Goal: Task Accomplishment & Management: Use online tool/utility

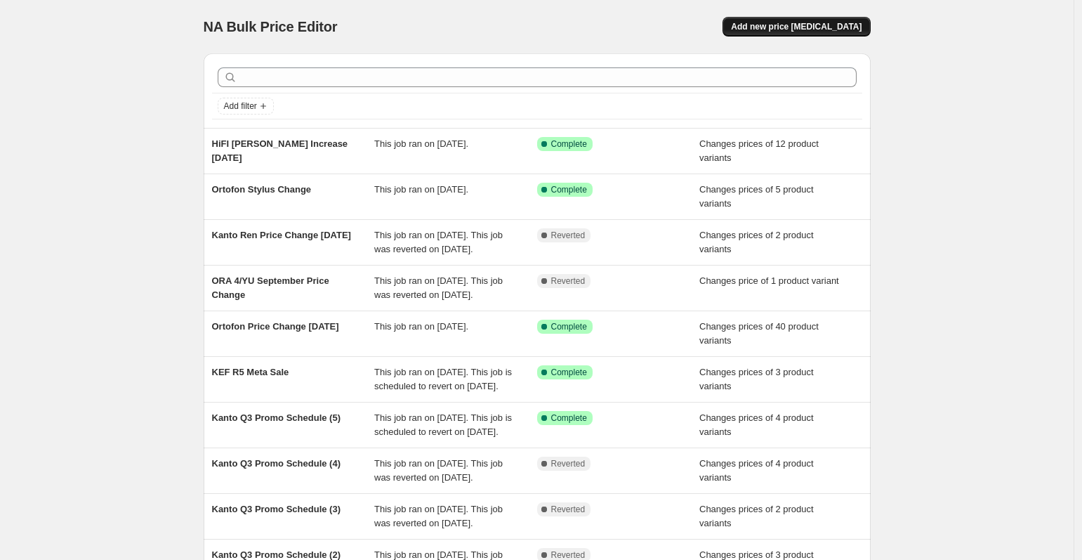
click at [828, 27] on span "Add new price [MEDICAL_DATA]" at bounding box center [796, 26] width 131 height 11
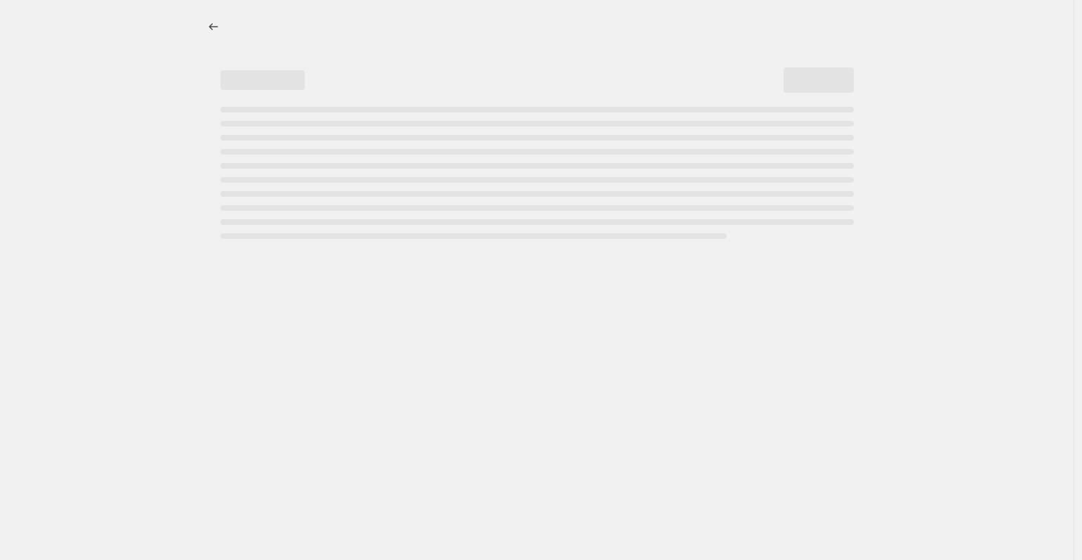
select select "percentage"
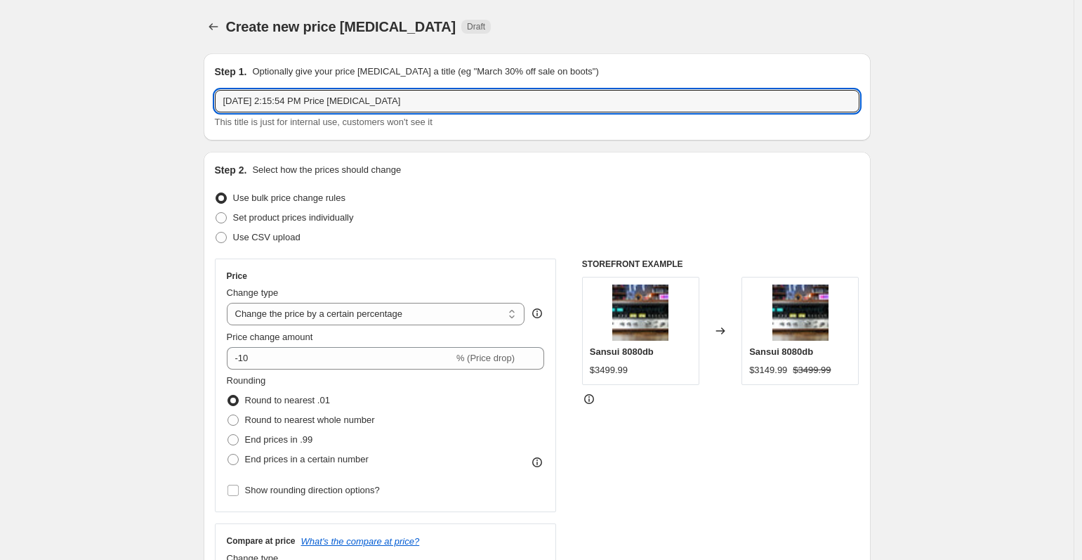
drag, startPoint x: 437, startPoint y: 106, endPoint x: 214, endPoint y: 85, distance: 223.6
click at [214, 85] on div "Step 1. Optionally give your price [MEDICAL_DATA] a title (eg "March 30% off sa…" at bounding box center [537, 96] width 667 height 87
type input "TEAC Price Change"
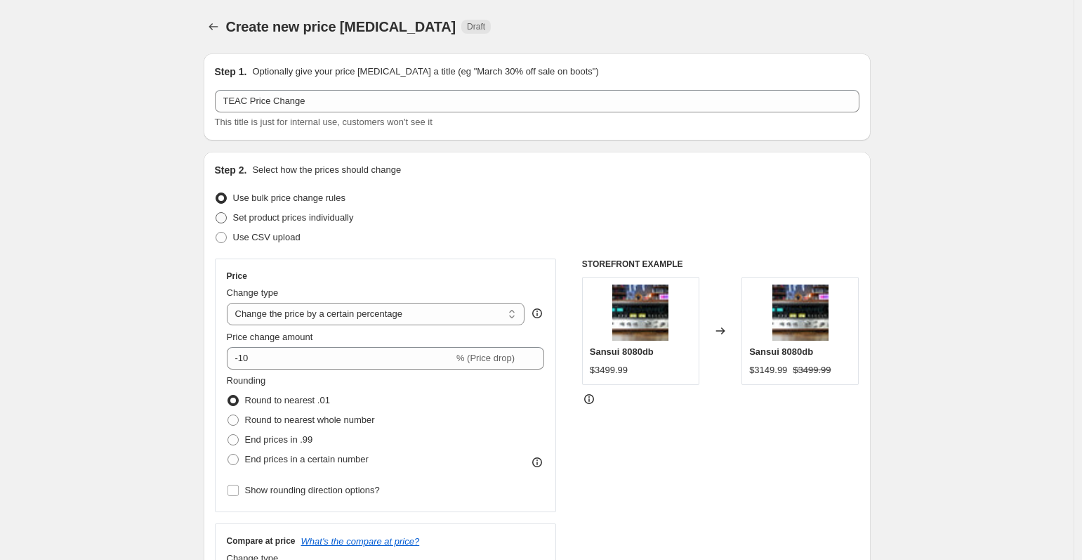
click at [222, 220] on span at bounding box center [221, 217] width 11 height 11
click at [216, 213] on input "Set product prices individually" at bounding box center [216, 212] width 1 height 1
radio input "true"
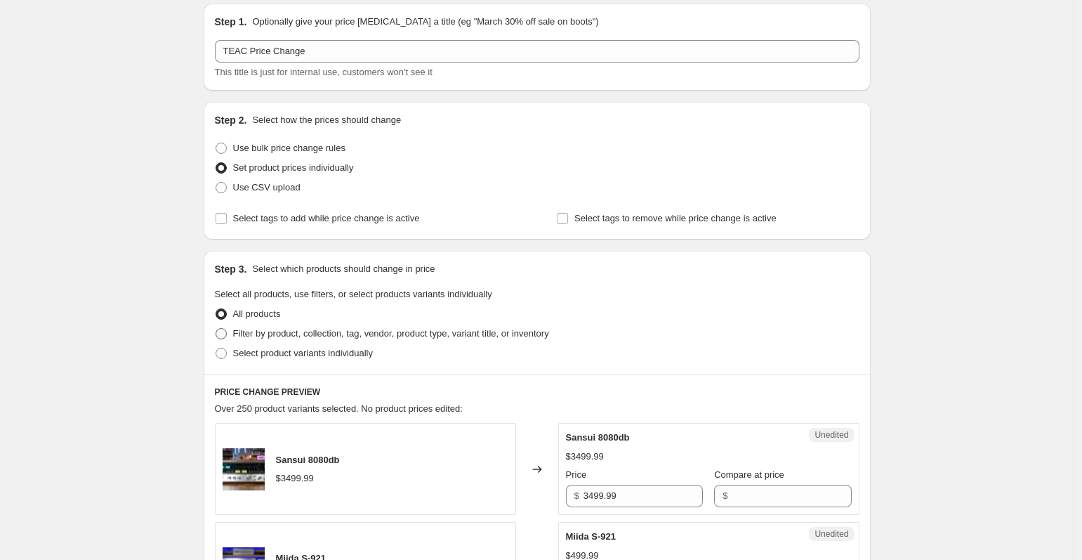
scroll to position [53, 0]
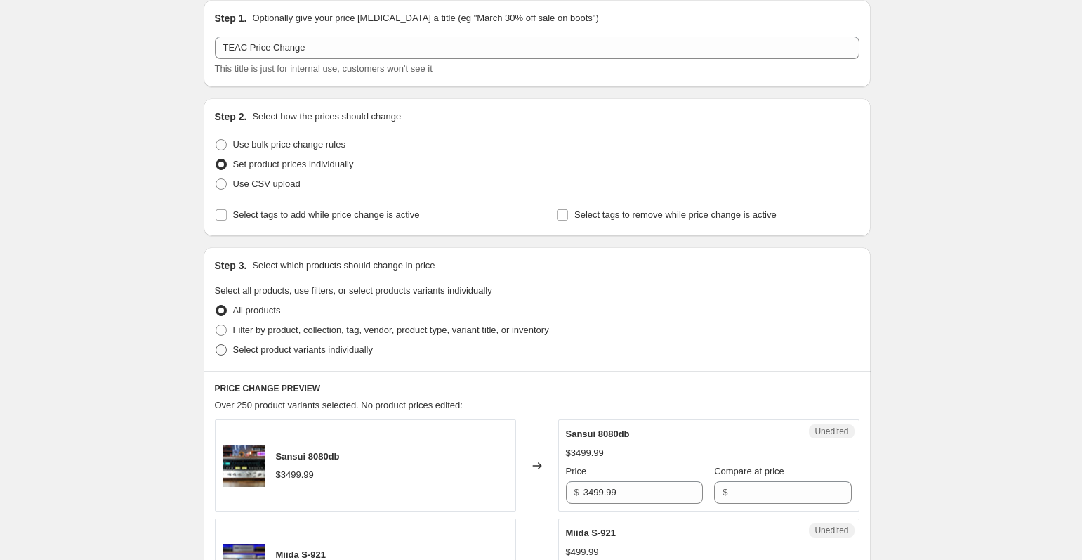
click at [227, 353] on span at bounding box center [221, 349] width 11 height 11
click at [216, 345] on input "Select product variants individually" at bounding box center [216, 344] width 1 height 1
radio input "true"
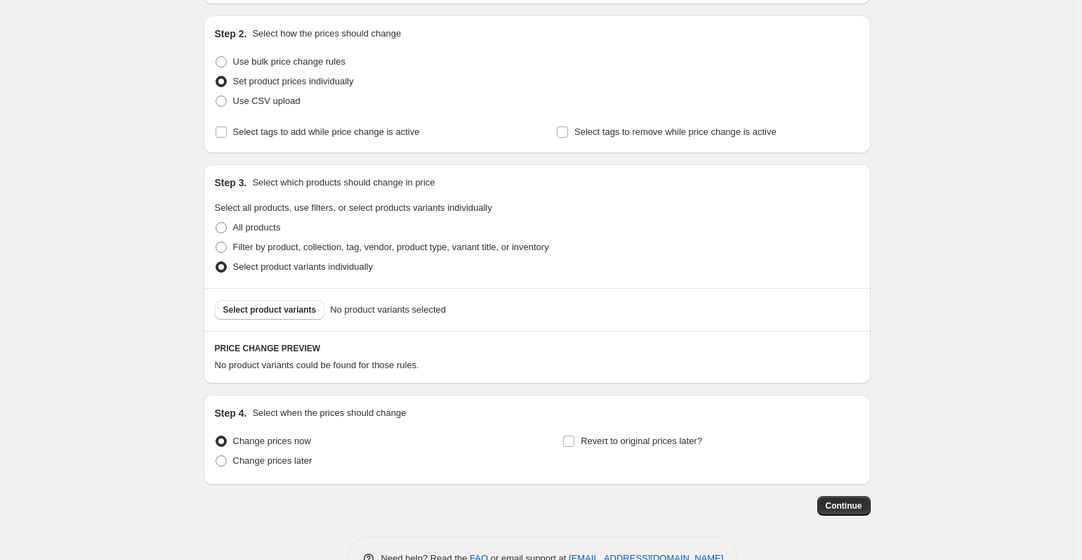
scroll to position [178, 0]
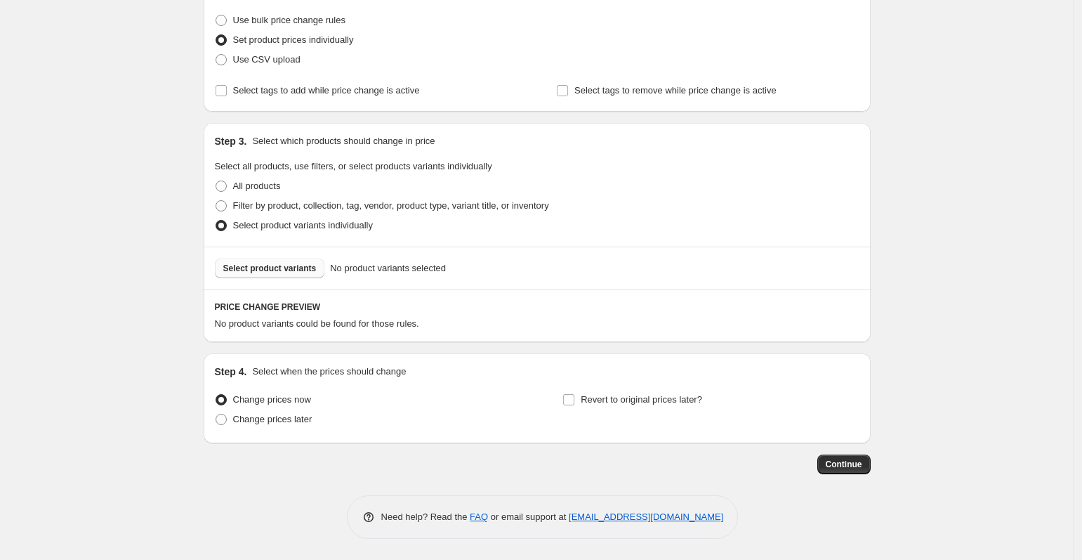
click at [279, 267] on span "Select product variants" at bounding box center [269, 268] width 93 height 11
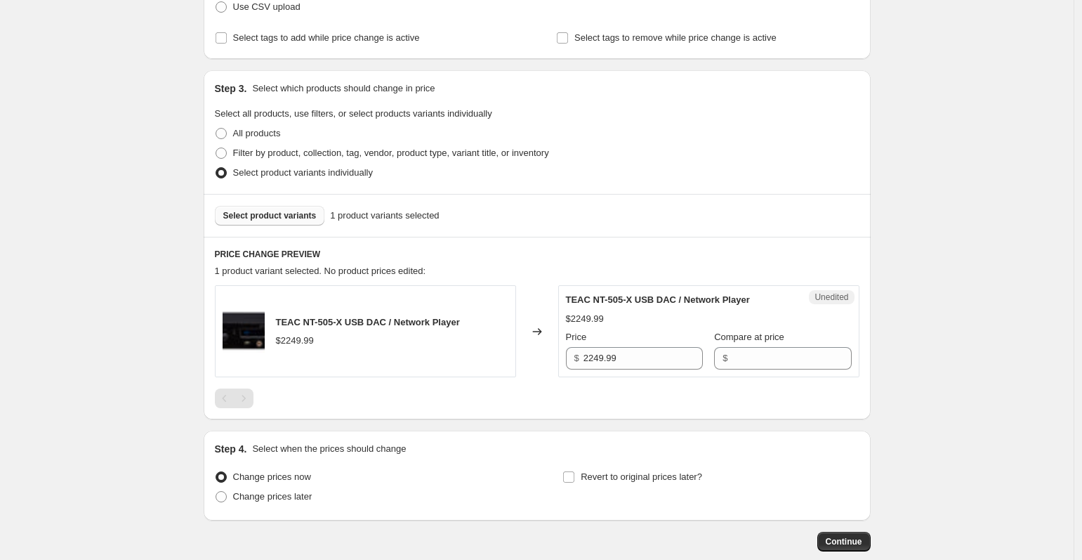
scroll to position [245, 0]
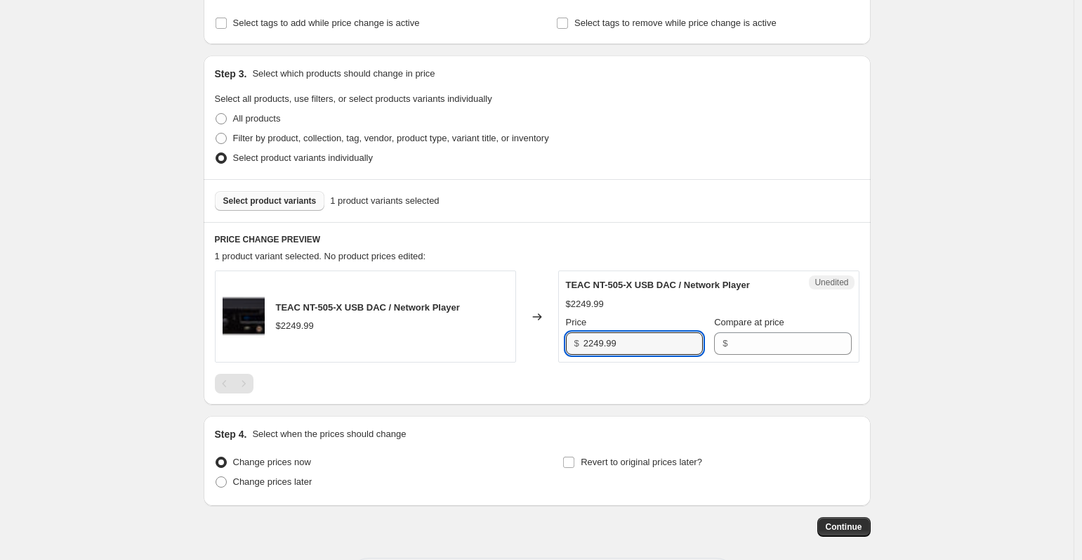
drag, startPoint x: 638, startPoint y: 353, endPoint x: 537, endPoint y: 336, distance: 102.5
click at [537, 336] on div "TEAC NT-505-X USB DAC / Network Player $2249.99 Changed to Unedited TEAC NT-505…" at bounding box center [537, 316] width 645 height 92
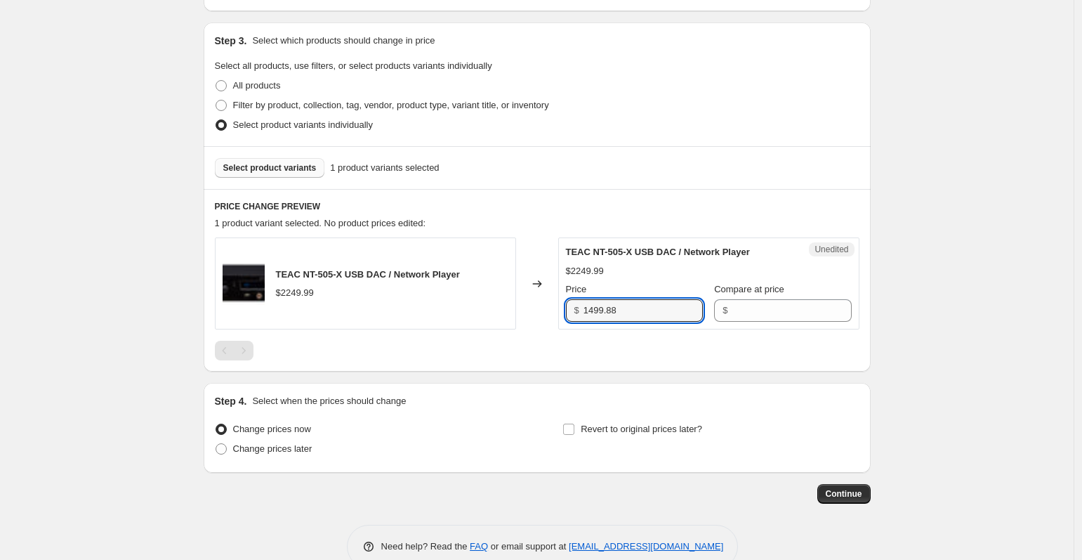
scroll to position [284, 0]
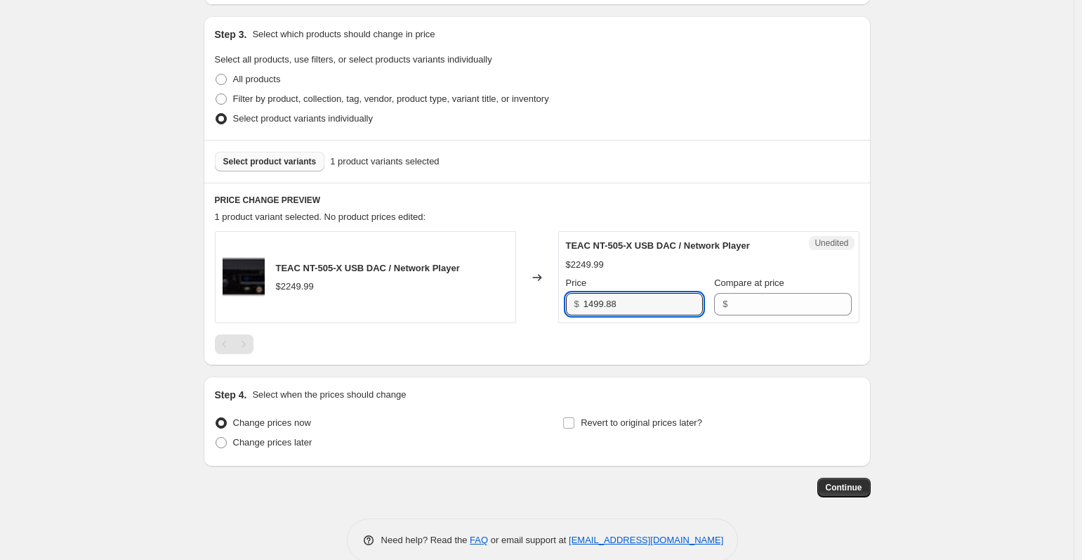
type input "1499.88"
click at [292, 154] on button "Select product variants" at bounding box center [270, 162] width 110 height 20
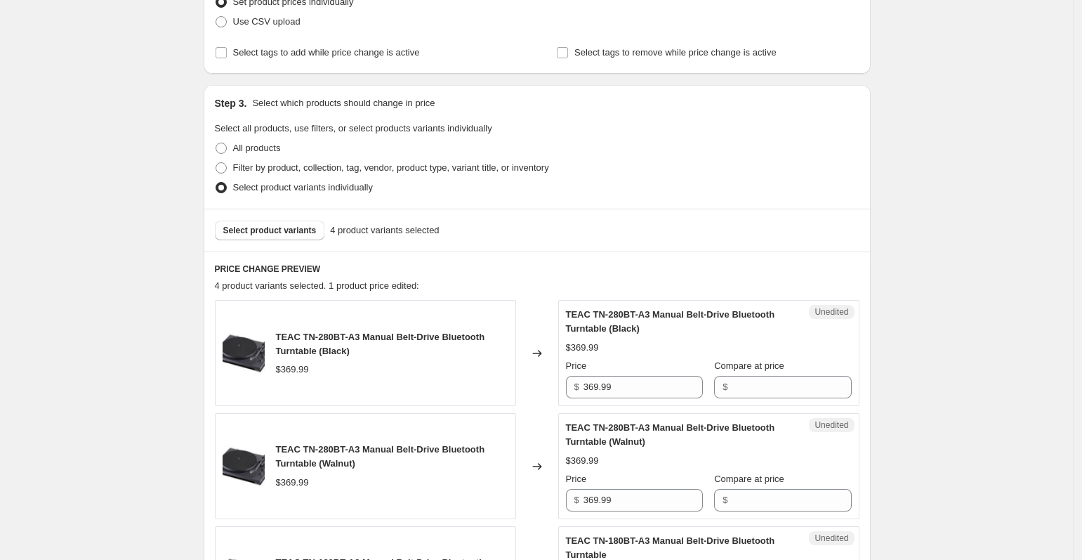
scroll to position [213, 0]
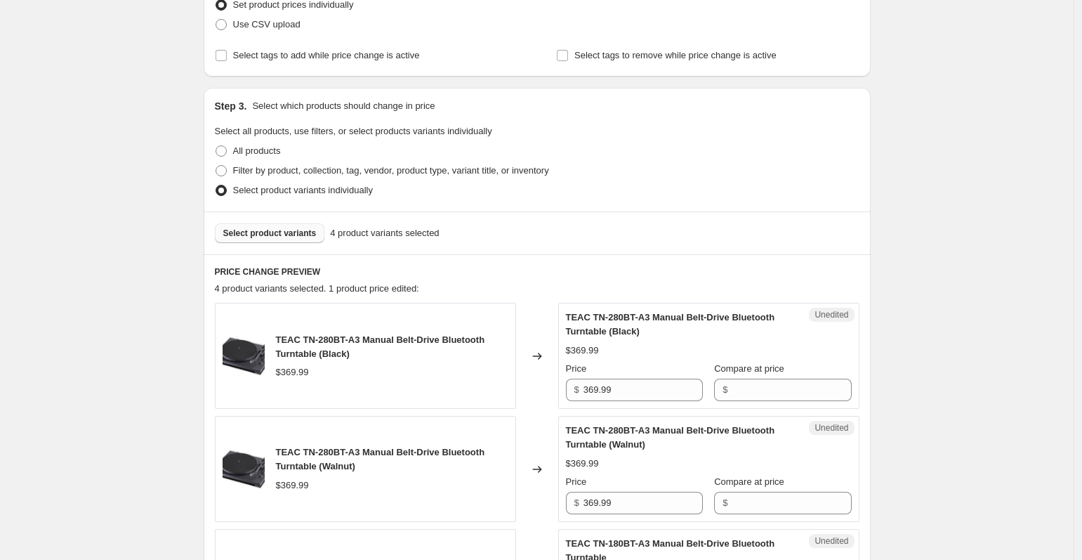
click at [309, 238] on button "Select product variants" at bounding box center [270, 233] width 110 height 20
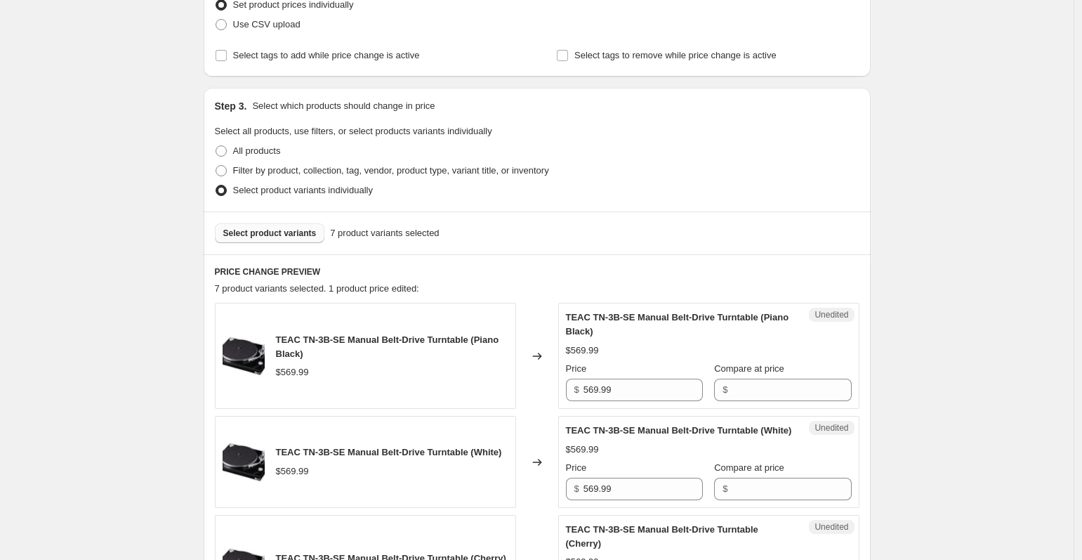
click at [312, 228] on span "Select product variants" at bounding box center [269, 233] width 93 height 11
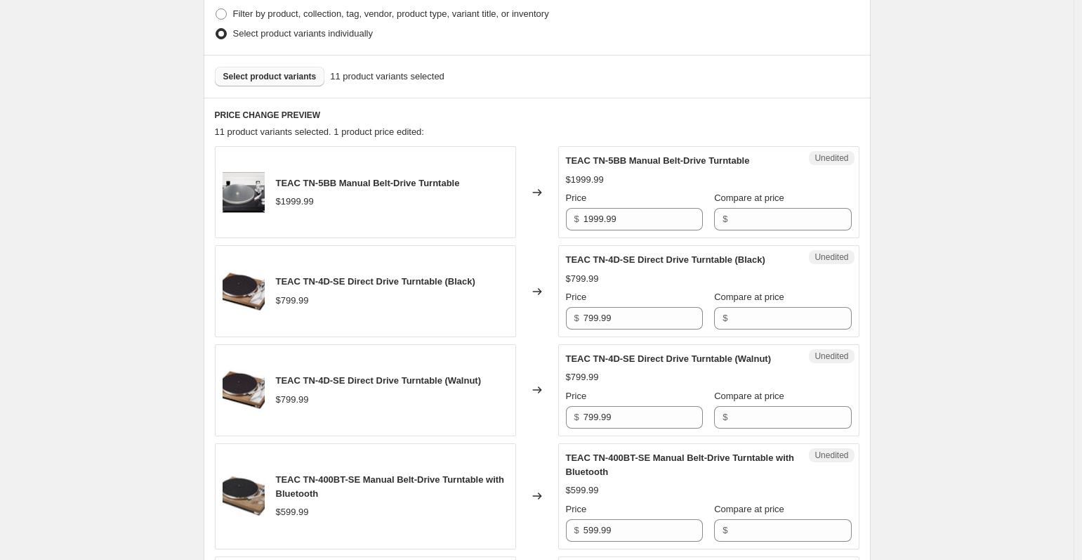
scroll to position [400, 0]
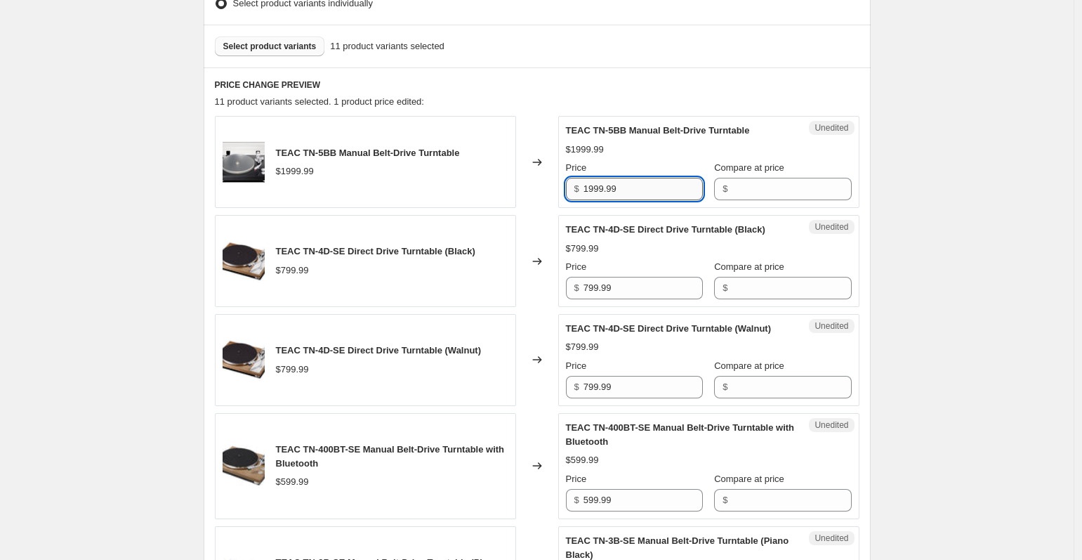
click at [665, 187] on input "1999.99" at bounding box center [643, 189] width 119 height 22
click at [593, 188] on input "1999.99" at bounding box center [643, 189] width 119 height 22
type input "2199.99"
click at [884, 157] on div "Create new price [MEDICAL_DATA]. This page is ready Create new price [MEDICAL_D…" at bounding box center [537, 570] width 701 height 1940
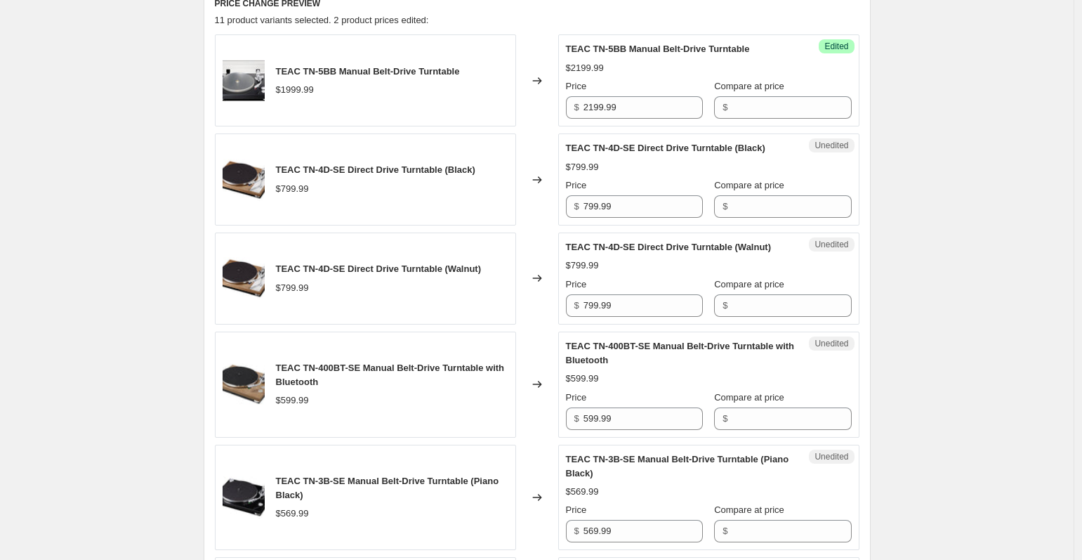
scroll to position [487, 0]
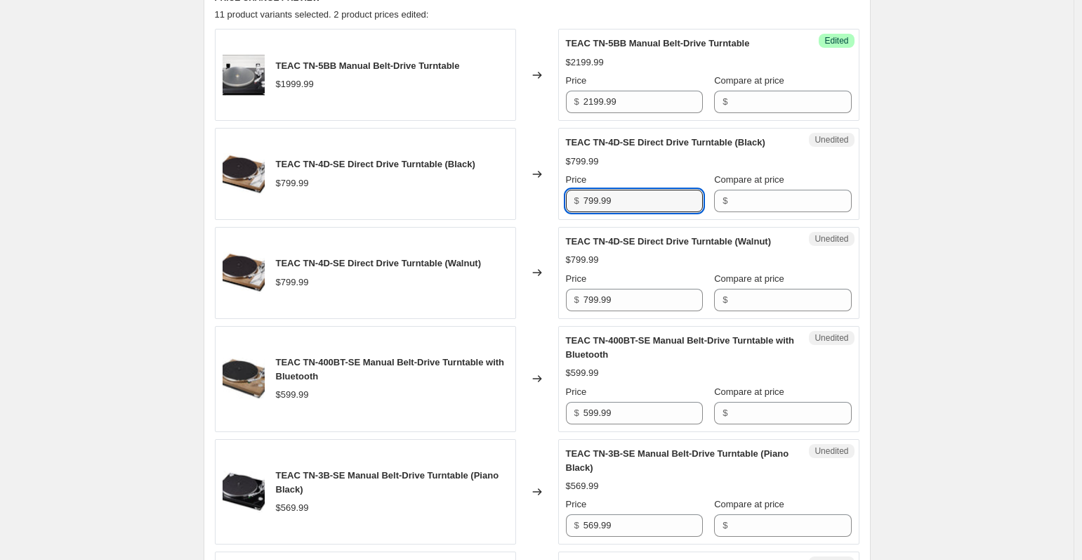
drag, startPoint x: 645, startPoint y: 220, endPoint x: 522, endPoint y: 208, distance: 124.2
click at [522, 208] on div "TEAC TN-4D-SE Direct Drive Turntable (Black) $799.99 Changed to Unedited TEAC T…" at bounding box center [537, 174] width 645 height 92
type input "510"
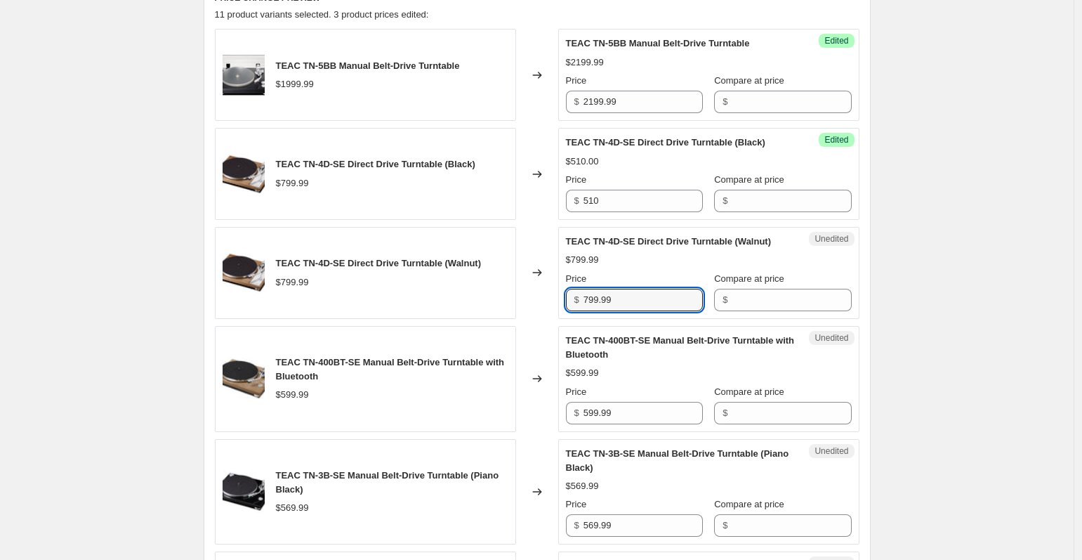
drag, startPoint x: 639, startPoint y: 329, endPoint x: 524, endPoint y: 327, distance: 115.2
click at [524, 319] on div "TEAC TN-4D-SE Direct Drive Turntable (Walnut) $799.99 Changed to Unedited TEAC …" at bounding box center [537, 273] width 645 height 92
type input "510"
click at [926, 276] on div "Create new price [MEDICAL_DATA]. This page is ready Create new price [MEDICAL_D…" at bounding box center [537, 483] width 1074 height 1940
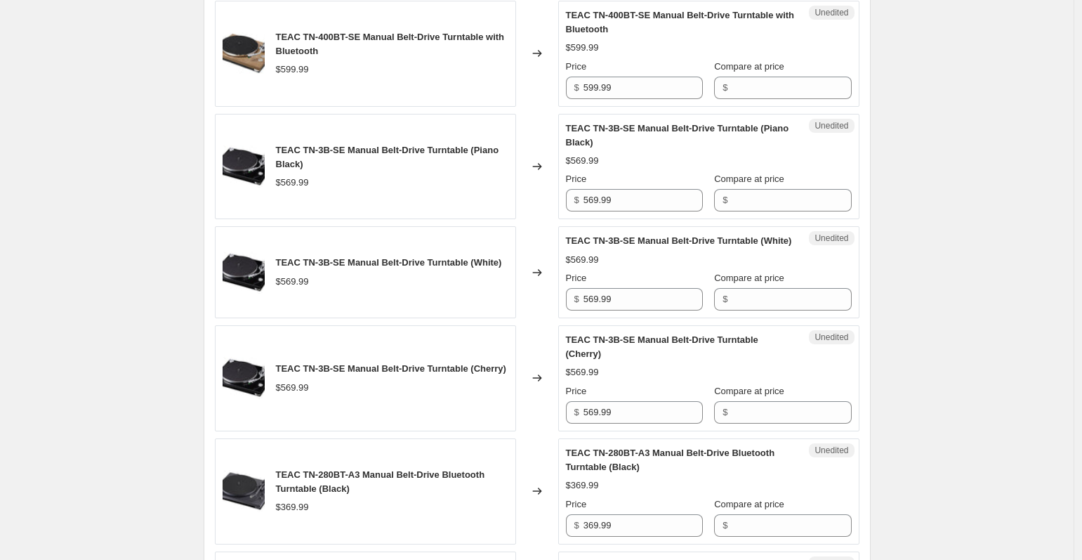
scroll to position [818, 0]
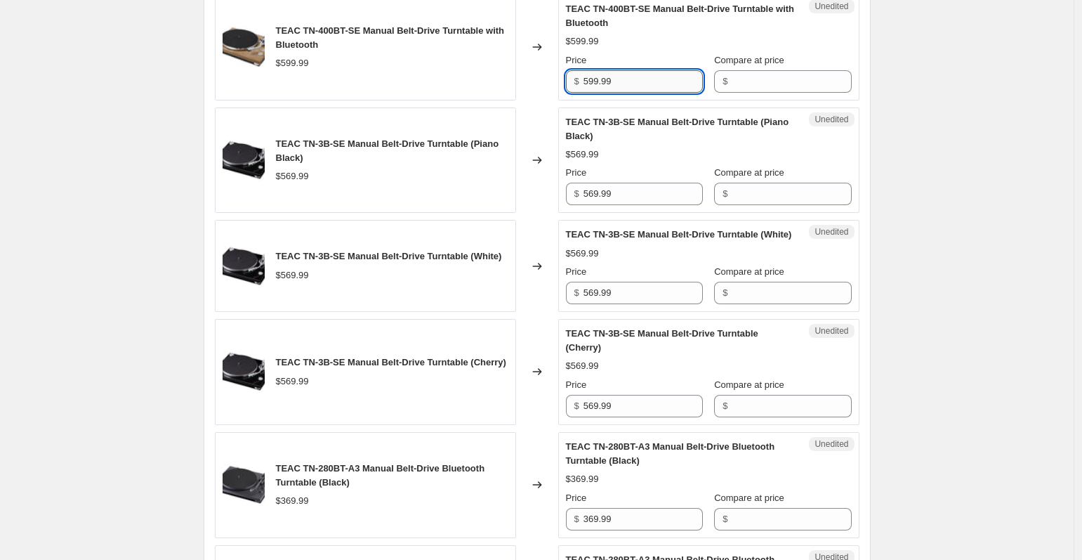
click at [669, 93] on input "599.99" at bounding box center [643, 81] width 119 height 22
drag, startPoint x: 660, startPoint y: 114, endPoint x: 566, endPoint y: 104, distance: 94.7
click at [566, 100] on div "Unedited TEAC TN-400BT-SE Manual Belt-Drive Turntable with Bluetooth $599.99 Pr…" at bounding box center [708, 47] width 301 height 106
type input "629.99"
click at [915, 90] on div "Create new price [MEDICAL_DATA]. This page is ready Create new price [MEDICAL_D…" at bounding box center [537, 152] width 1074 height 1940
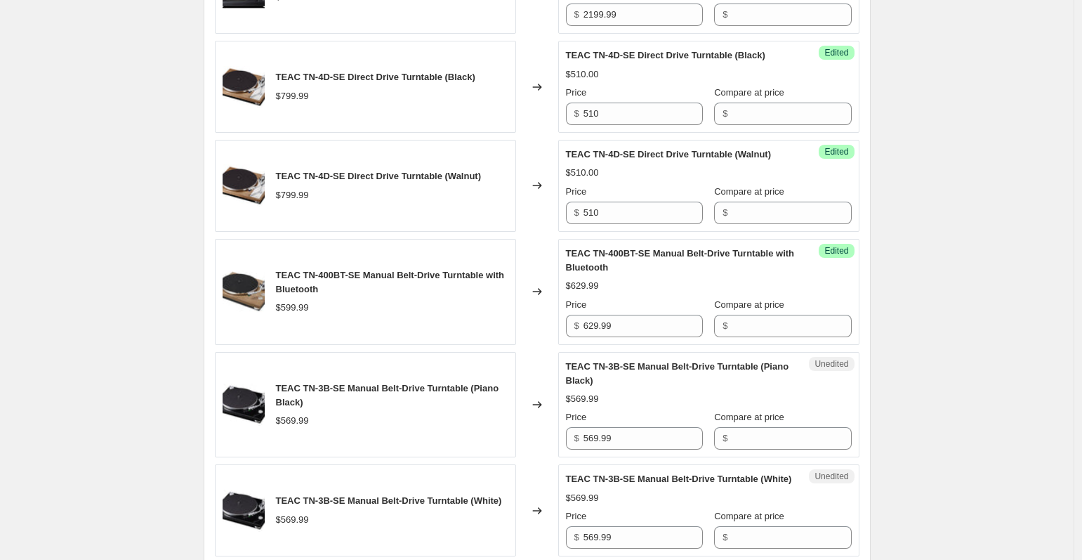
scroll to position [565, 0]
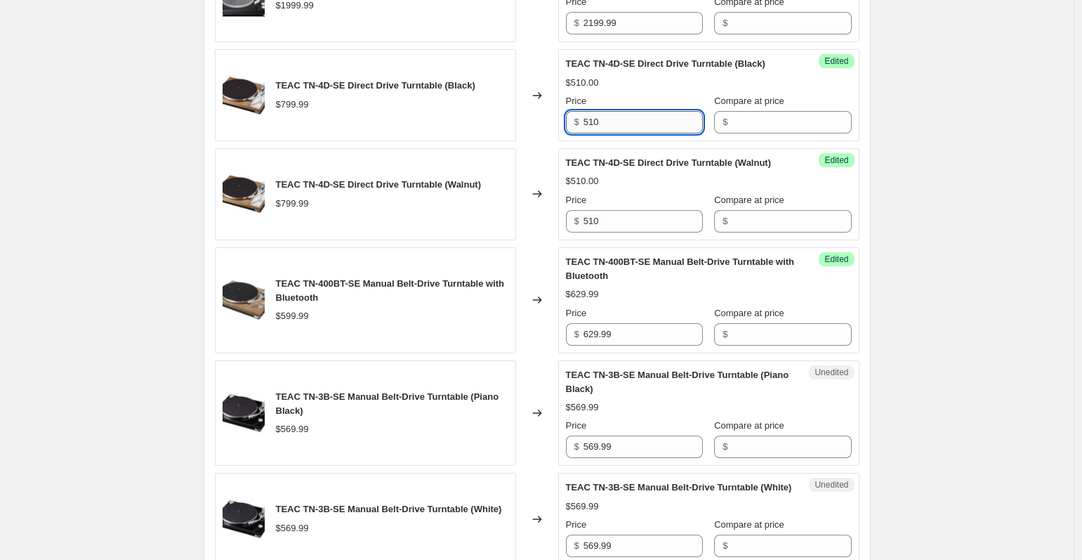
click at [639, 130] on input "510" at bounding box center [643, 122] width 119 height 22
type input "5"
type input "849.99"
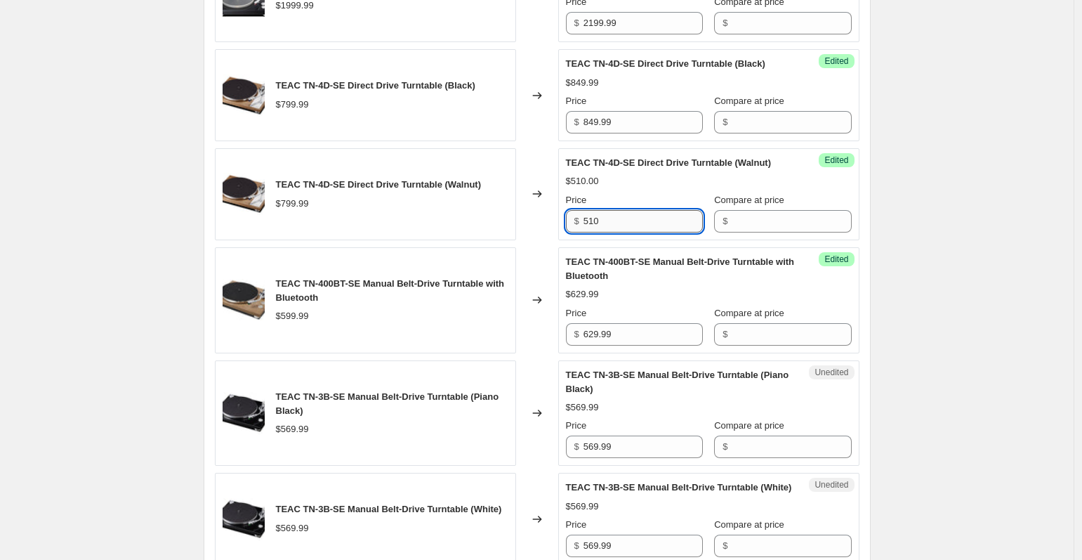
click at [630, 232] on input "510" at bounding box center [643, 221] width 119 height 22
click at [621, 232] on input "510" at bounding box center [643, 221] width 119 height 22
type input "5"
type input "7"
type input "849.99"
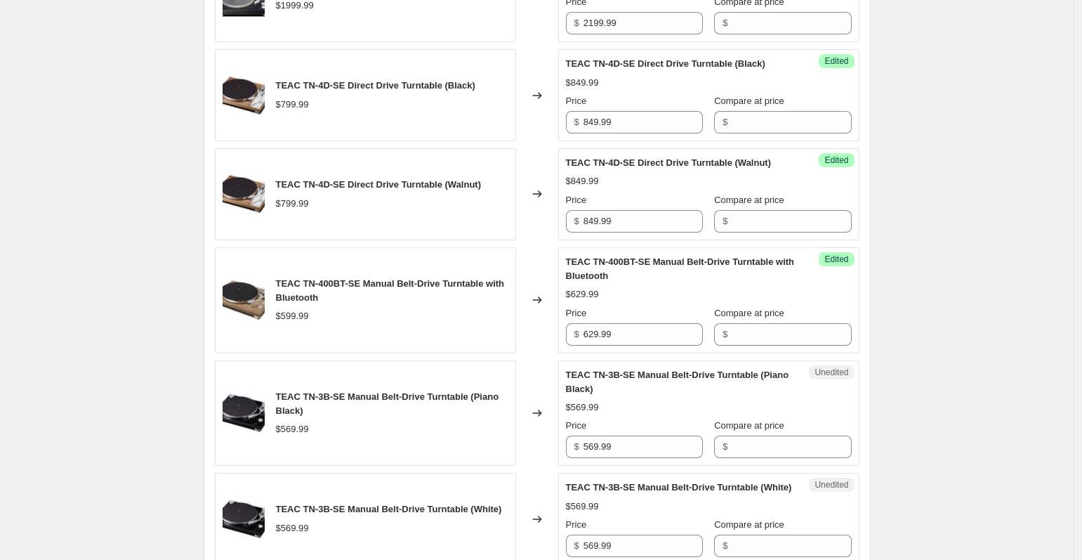
click at [954, 214] on div "Create new price [MEDICAL_DATA]. This page is ready Create new price [MEDICAL_D…" at bounding box center [537, 405] width 1074 height 1940
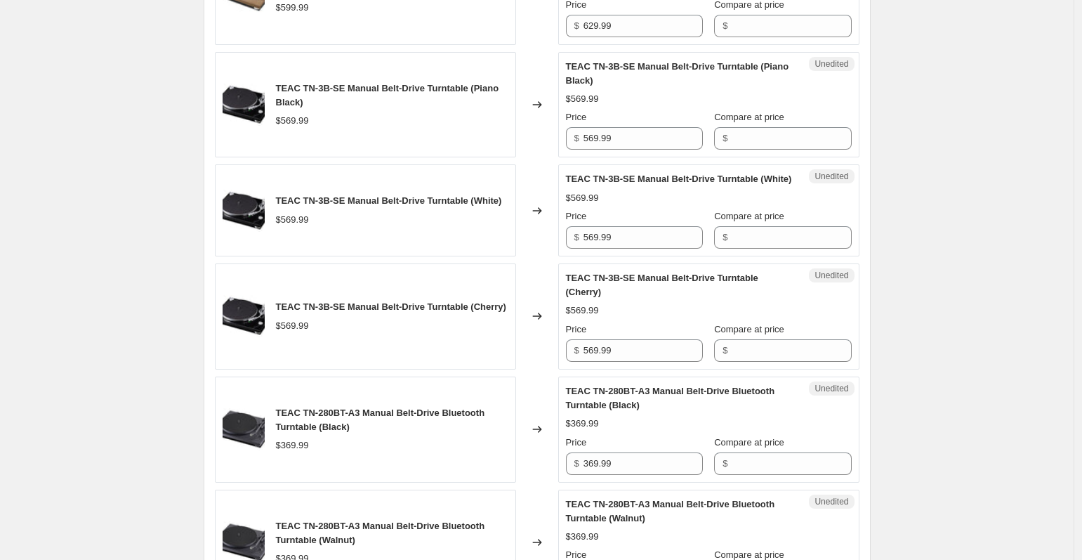
scroll to position [847, 0]
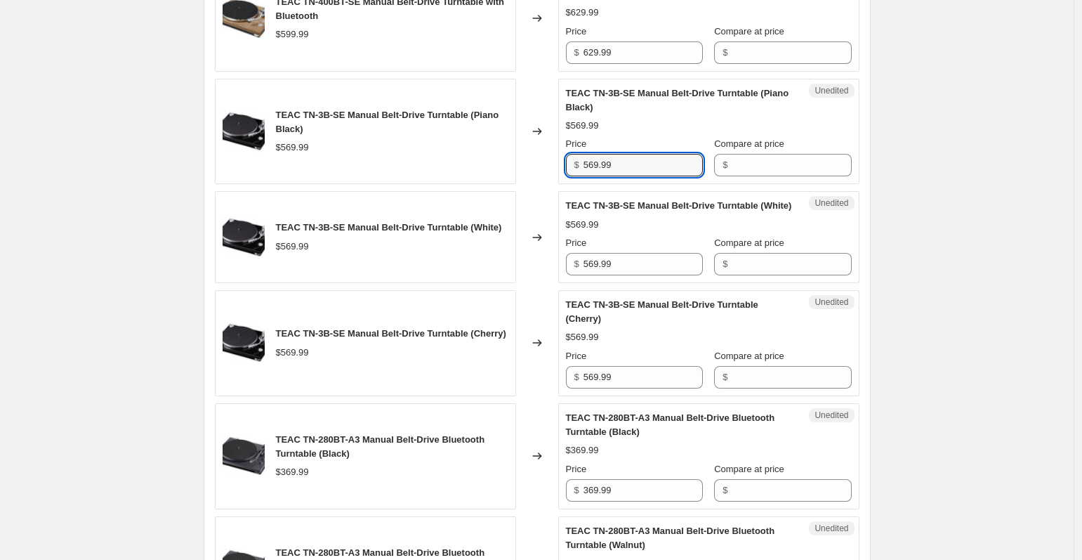
drag, startPoint x: 647, startPoint y: 195, endPoint x: 571, endPoint y: 183, distance: 76.9
click at [571, 176] on div "$ 569.99" at bounding box center [634, 165] width 137 height 22
type input "599.99"
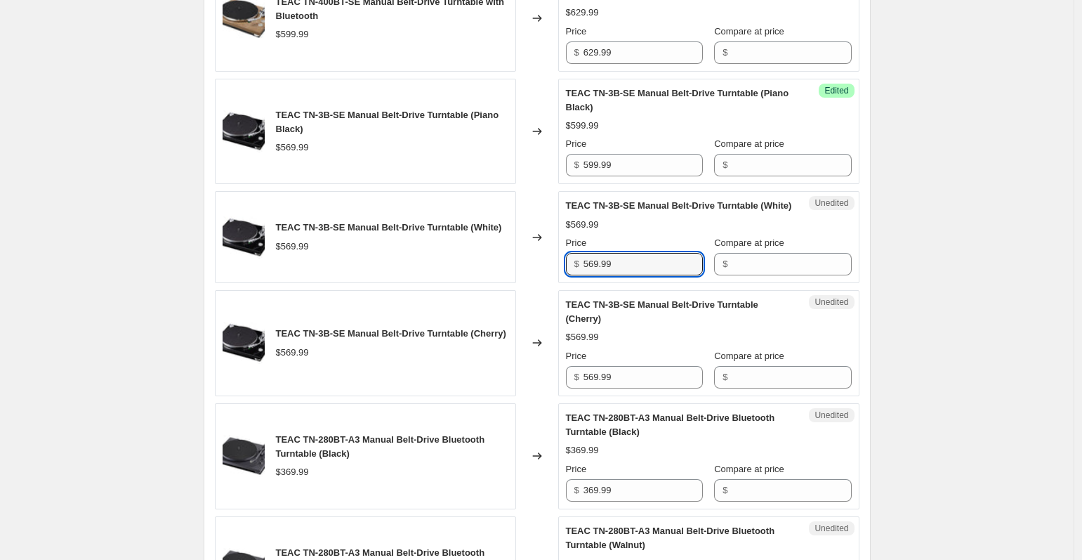
drag, startPoint x: 629, startPoint y: 310, endPoint x: 553, endPoint y: 308, distance: 76.6
click at [553, 283] on div "TEAC TN-3B-SE Manual Belt-Drive Turntable (White) $569.99 Changed to Unedited T…" at bounding box center [537, 237] width 645 height 92
type input "599.99"
click at [923, 365] on div "Create new price [MEDICAL_DATA]. This page is ready Create new price [MEDICAL_D…" at bounding box center [537, 123] width 1074 height 1940
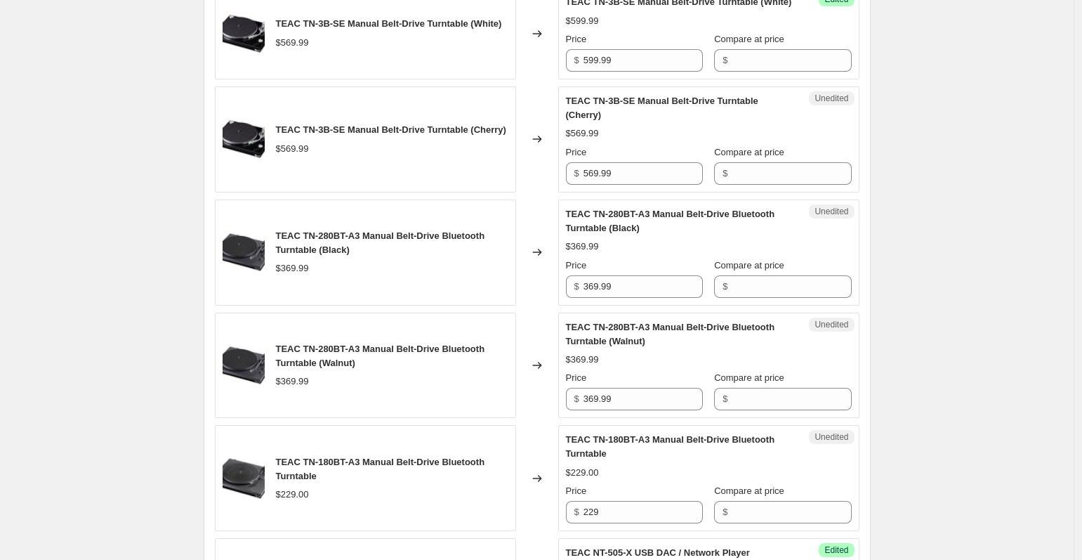
scroll to position [1066, 0]
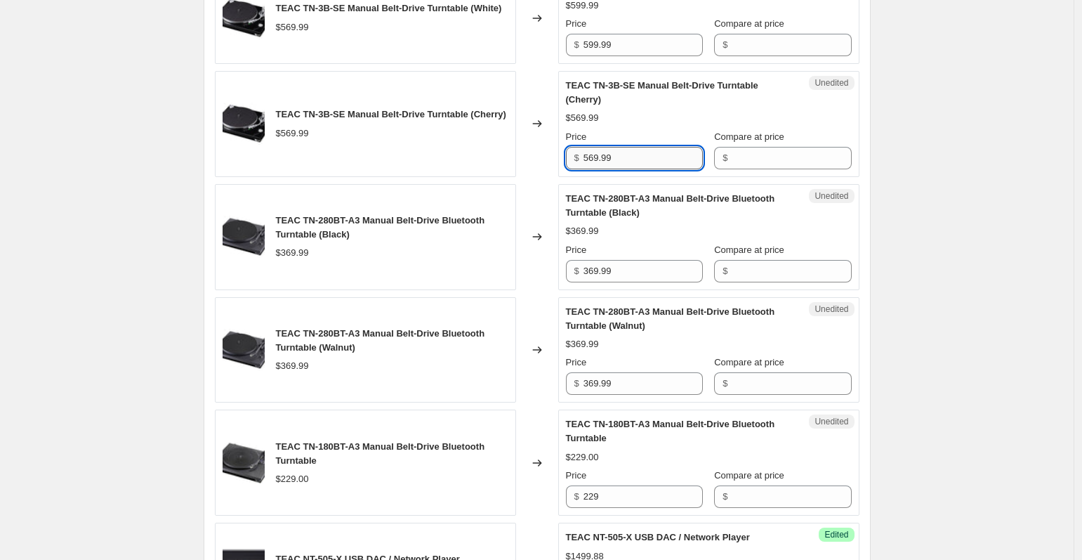
click at [619, 169] on input "569.99" at bounding box center [643, 158] width 119 height 22
drag, startPoint x: 654, startPoint y: 208, endPoint x: 558, endPoint y: 195, distance: 97.1
click at [558, 177] on div "TEAC TN-3B-SE Manual Belt-Drive Turntable (Cherry) $569.99 Changed to Unedited …" at bounding box center [537, 124] width 645 height 106
type input "599.99"
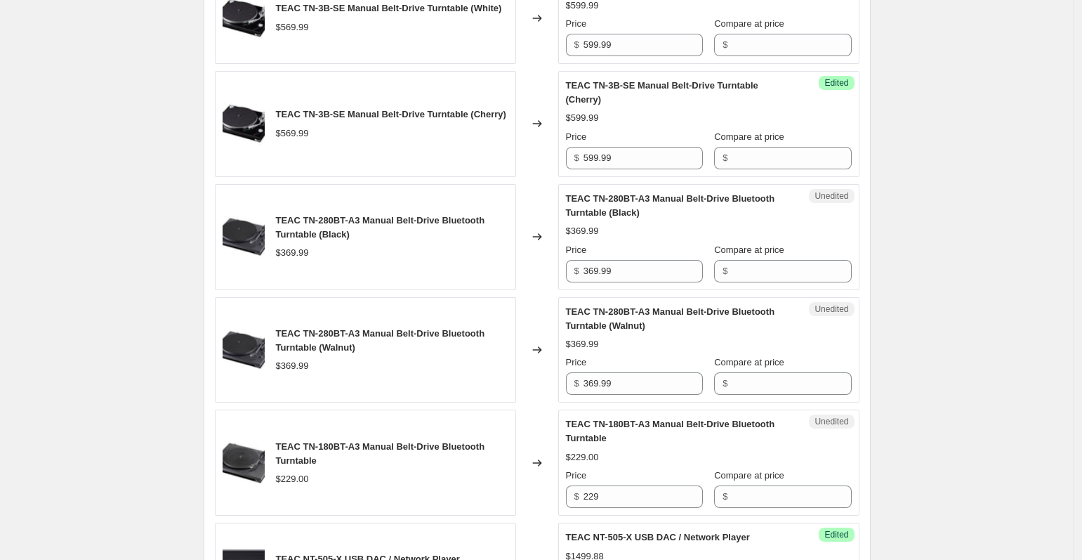
scroll to position [1084, 0]
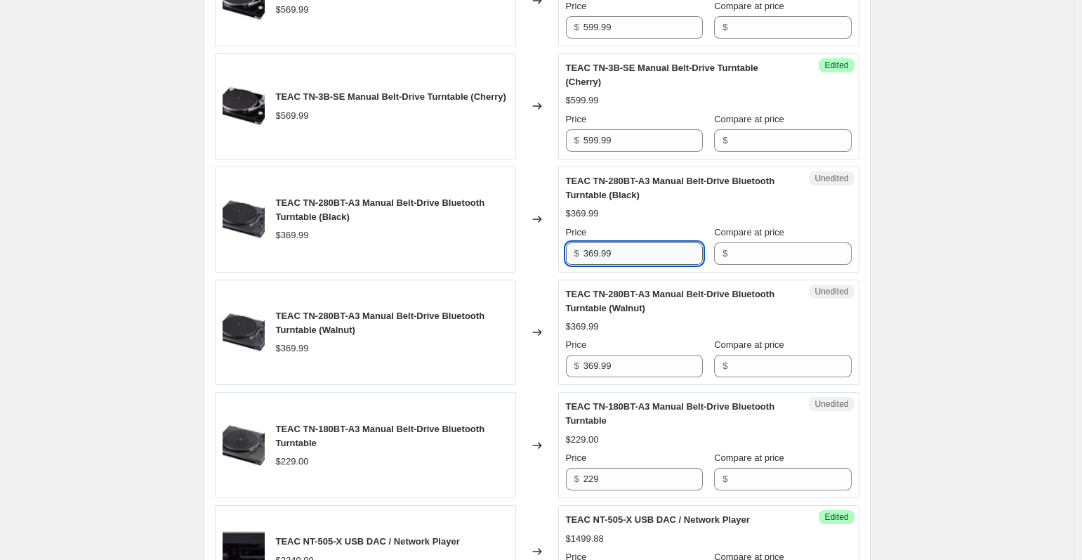
click at [588, 265] on input "369.99" at bounding box center [643, 253] width 119 height 22
drag, startPoint x: 626, startPoint y: 294, endPoint x: 567, endPoint y: 294, distance: 58.3
click at [567, 272] on div "Unedited TEAC TN-280BT-A3 Manual Belt-Drive Bluetooth Turntable (Black) $369.99…" at bounding box center [708, 219] width 301 height 106
click at [600, 265] on input "369.99" at bounding box center [643, 253] width 119 height 22
type input "399.99"
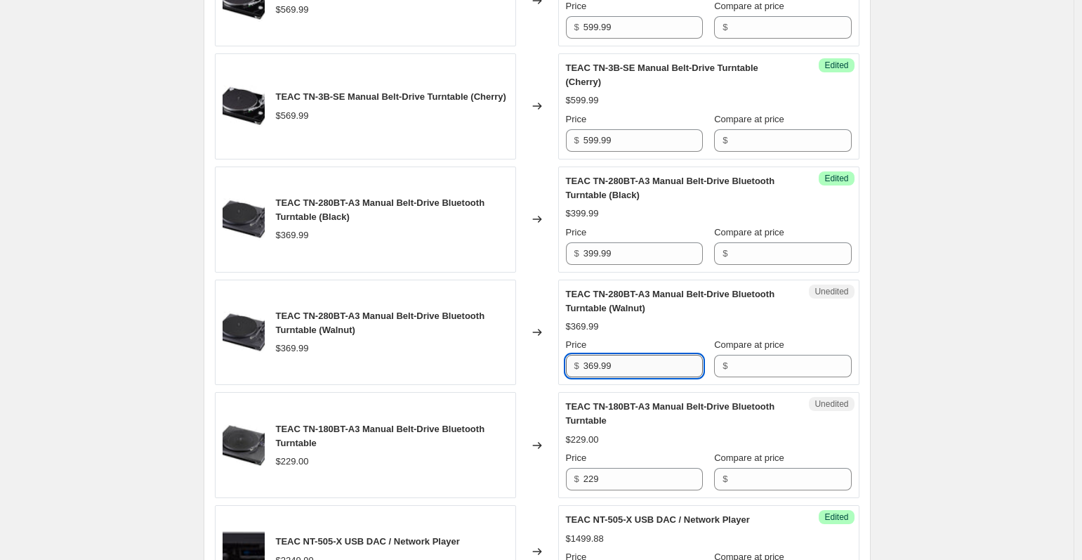
click at [624, 377] on input "369.99" at bounding box center [643, 366] width 119 height 22
click at [598, 377] on input "369.99" at bounding box center [643, 366] width 119 height 22
type input "399.99"
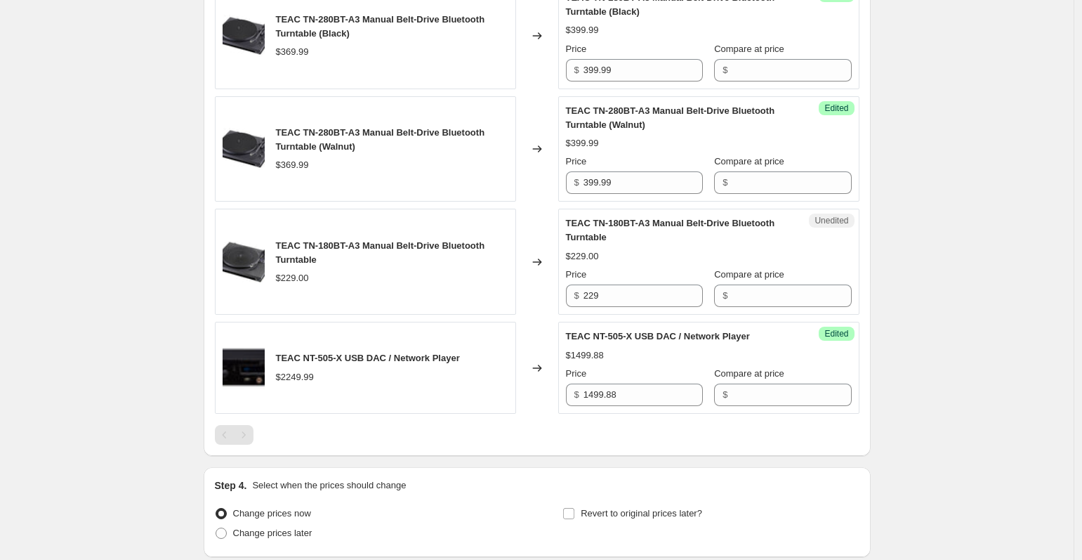
scroll to position [1293, 0]
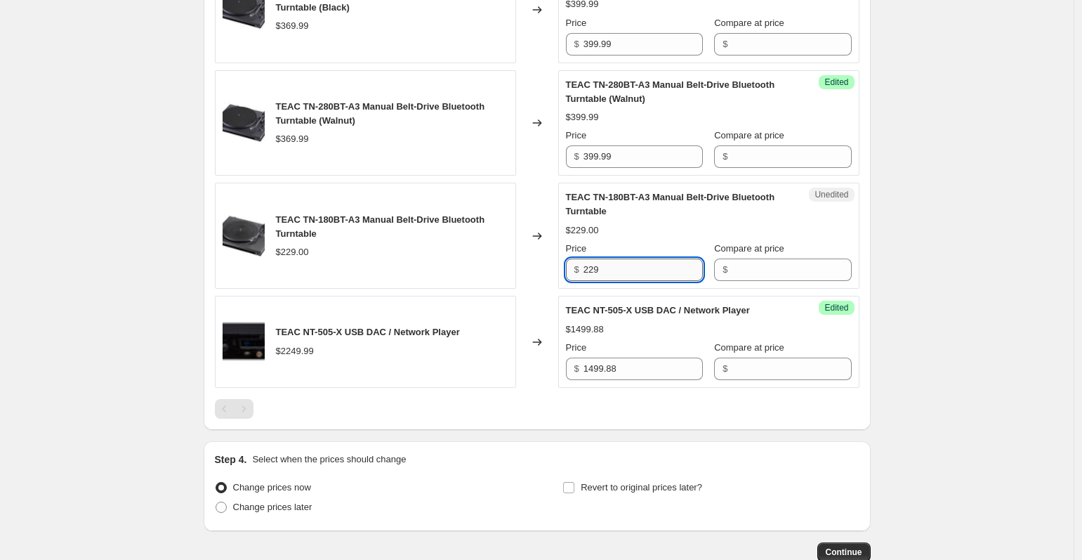
click at [628, 281] on input "229" at bounding box center [643, 269] width 119 height 22
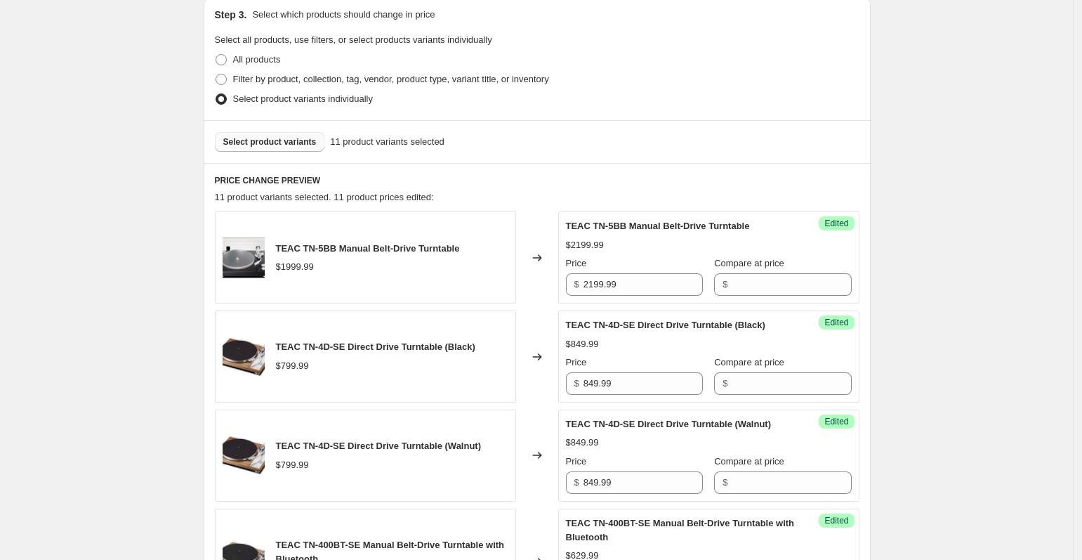
scroll to position [53, 0]
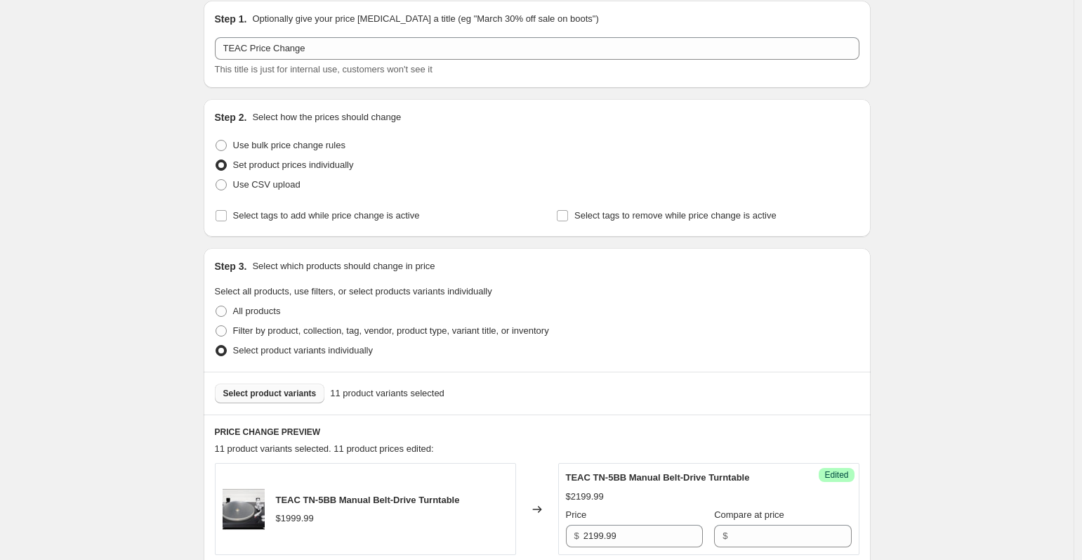
click at [282, 391] on span "Select product variants" at bounding box center [269, 393] width 93 height 11
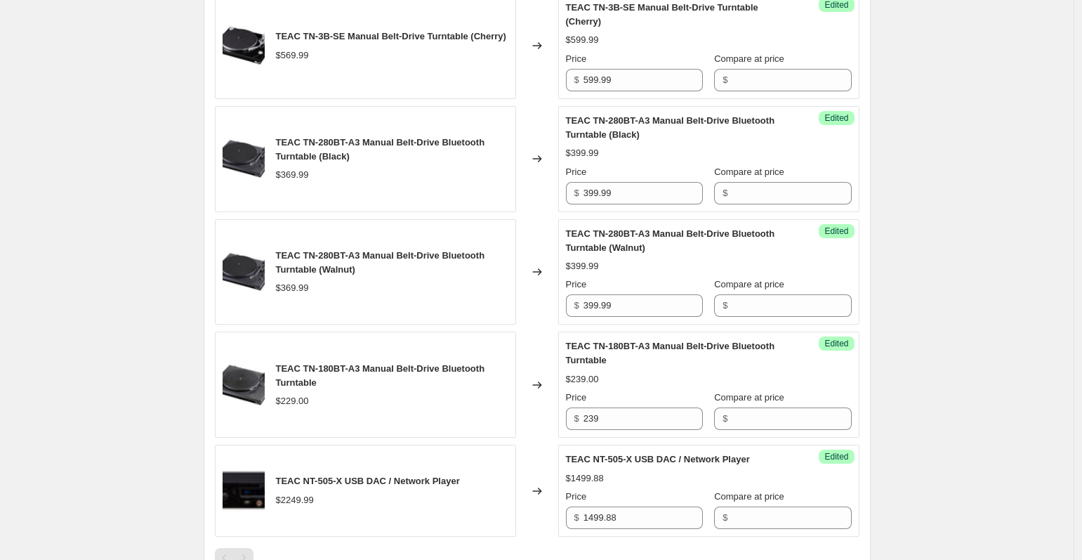
scroll to position [1362, 0]
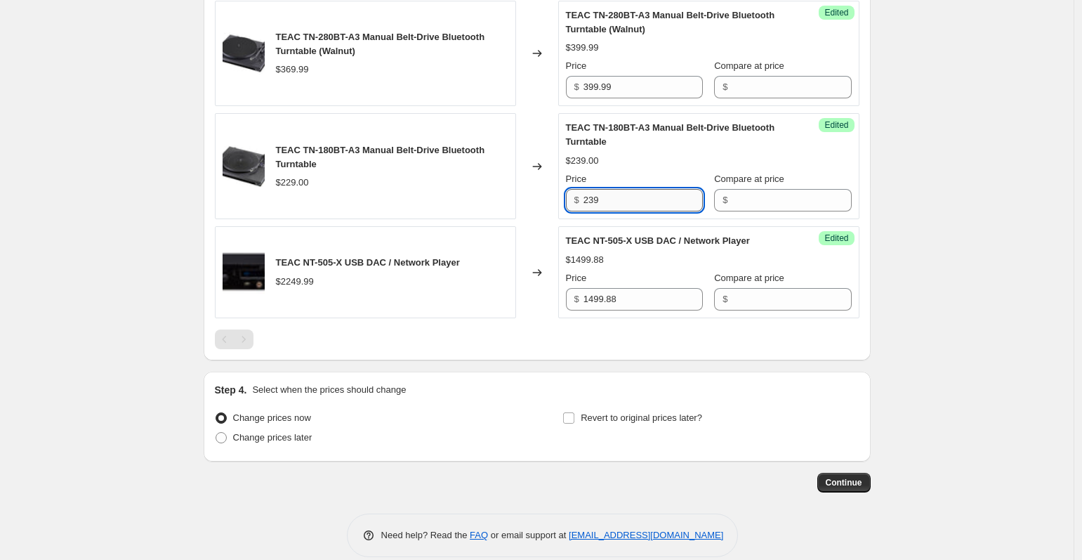
click at [657, 211] on input "239" at bounding box center [643, 200] width 119 height 22
type input "239.99"
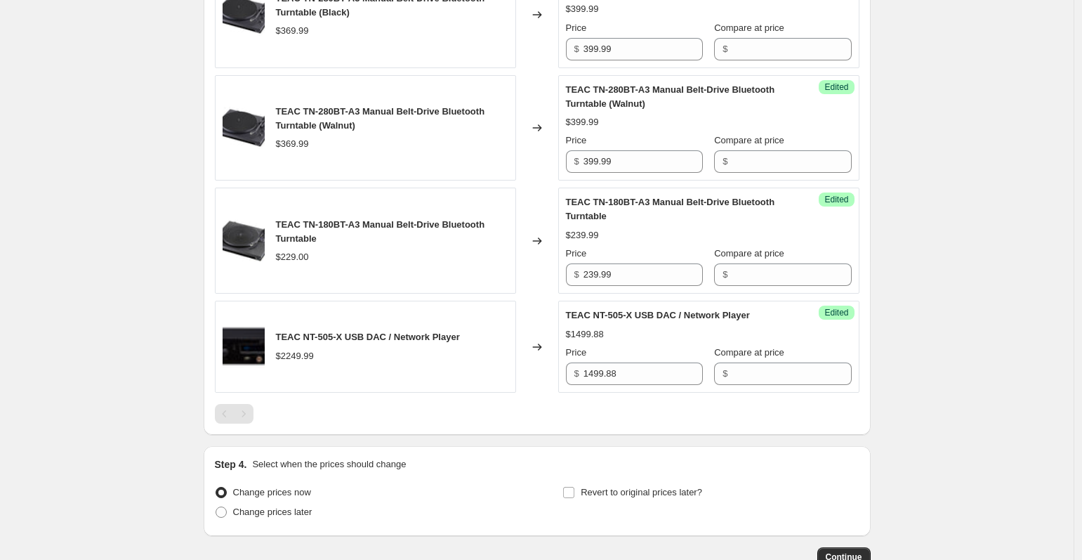
scroll to position [1423, 0]
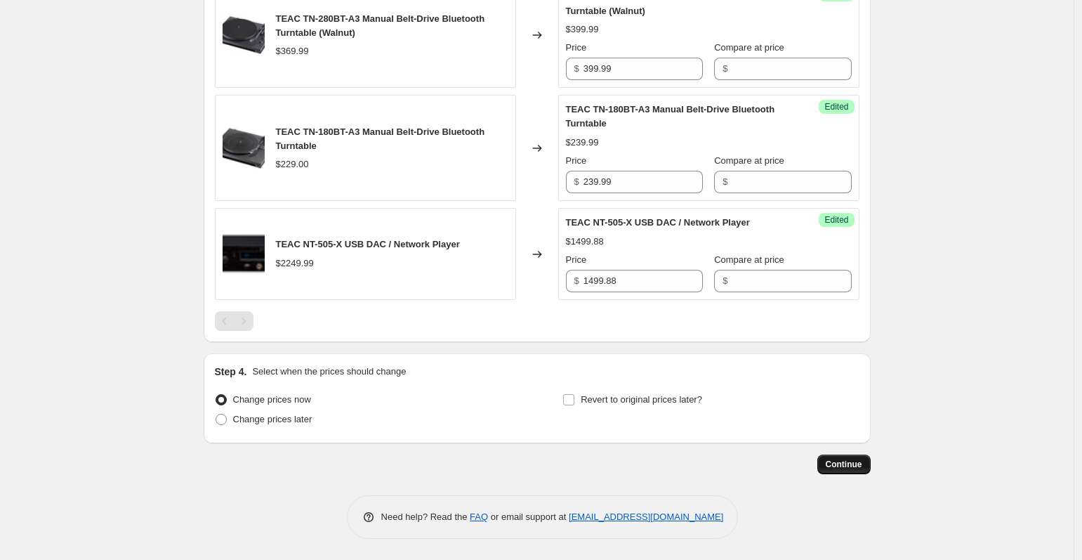
click at [841, 463] on span "Continue" at bounding box center [844, 464] width 37 height 11
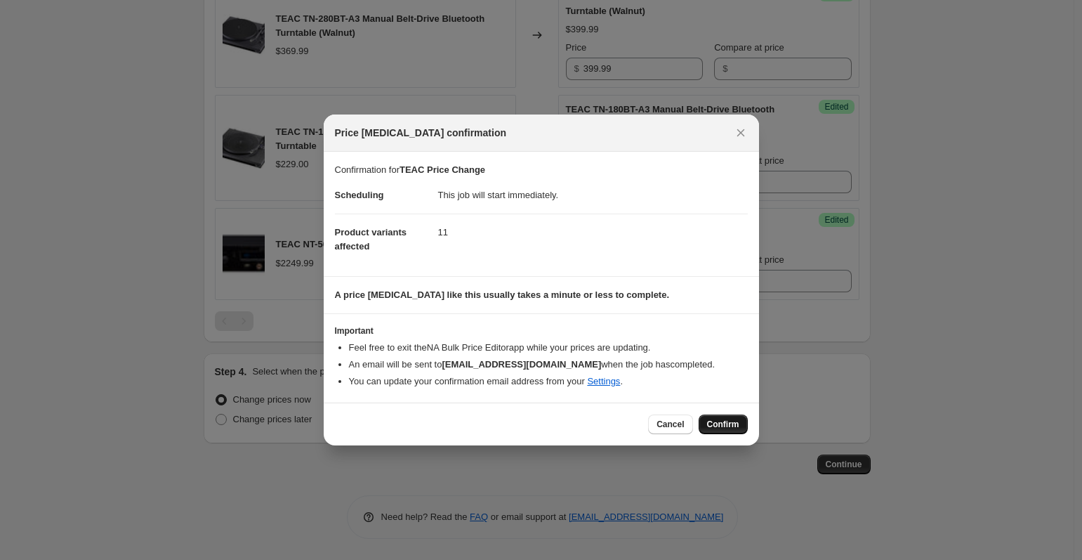
click at [728, 426] on span "Confirm" at bounding box center [723, 424] width 32 height 11
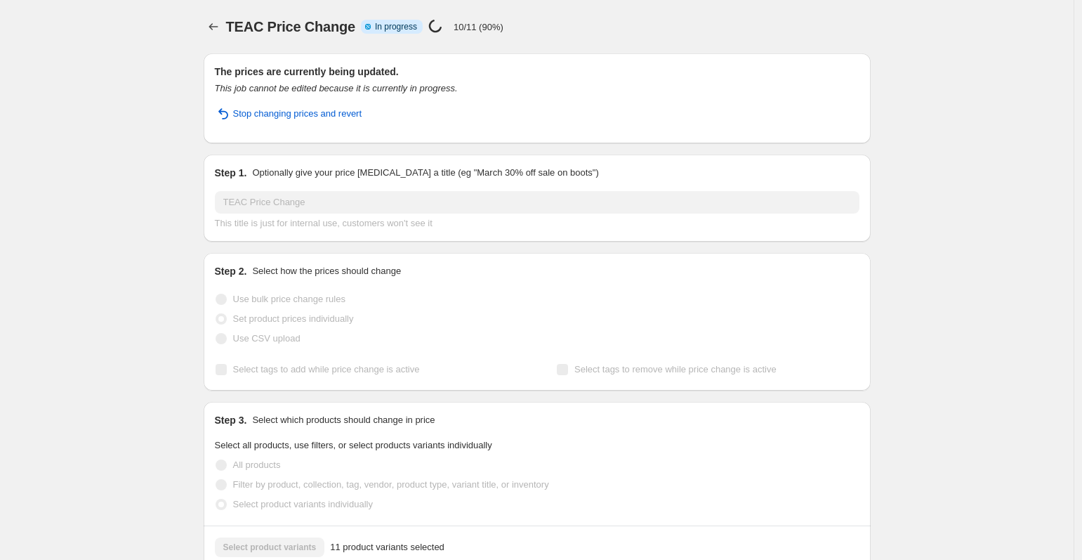
click at [311, 108] on span "Stop changing prices and revert" at bounding box center [297, 114] width 129 height 14
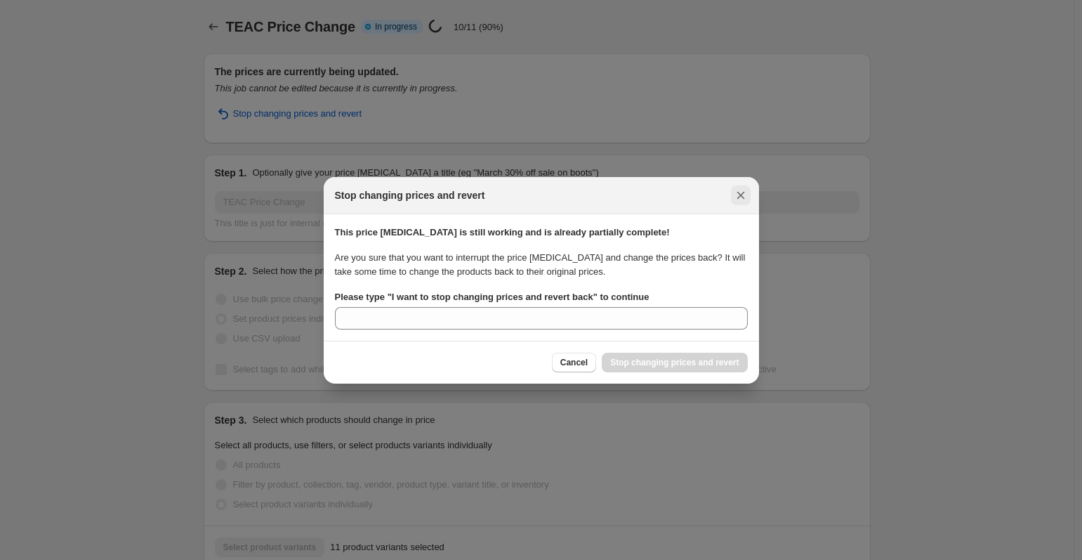
click at [741, 195] on icon "Close" at bounding box center [741, 195] width 8 height 8
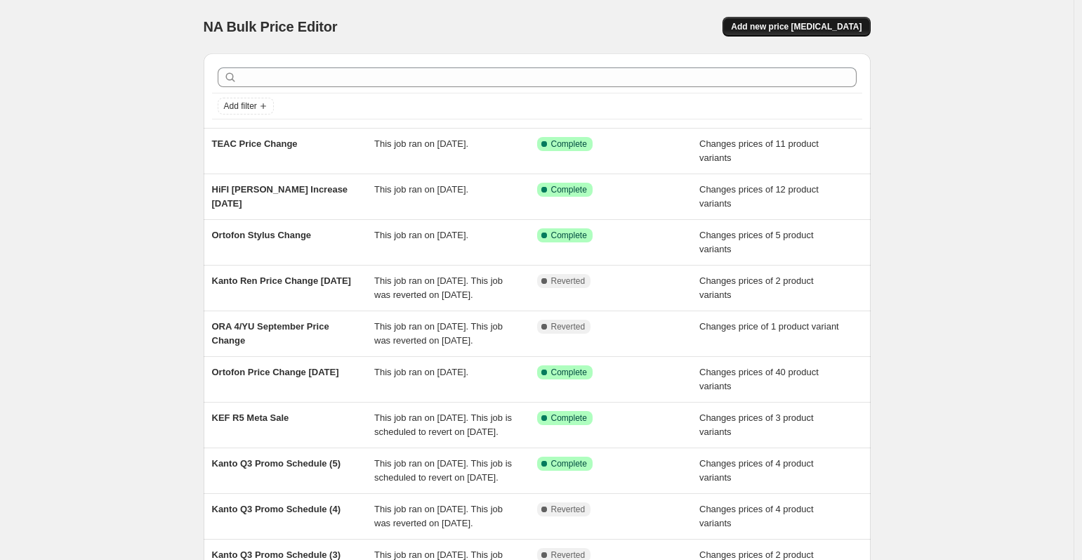
click at [825, 24] on span "Add new price [MEDICAL_DATA]" at bounding box center [796, 26] width 131 height 11
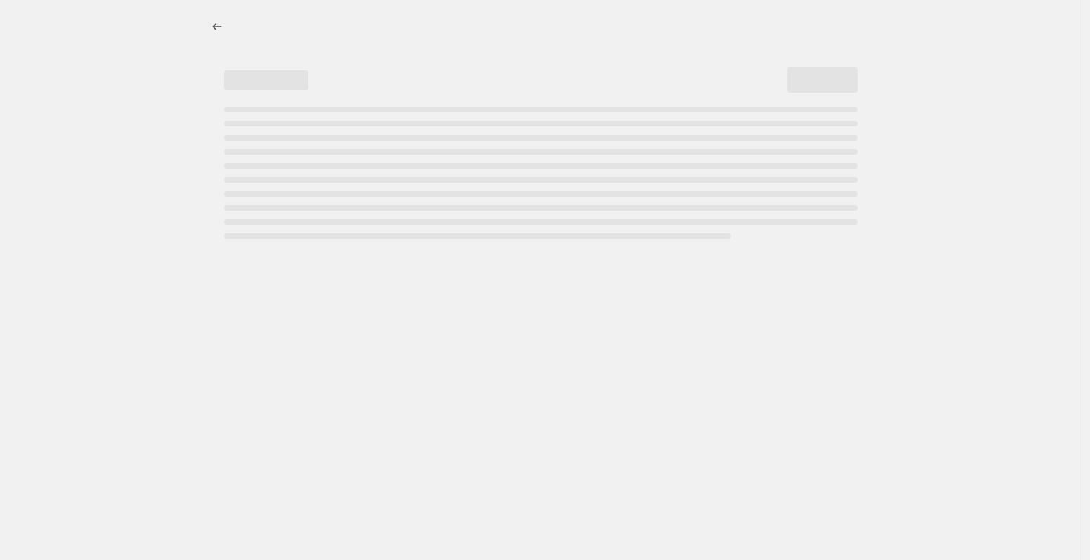
select select "percentage"
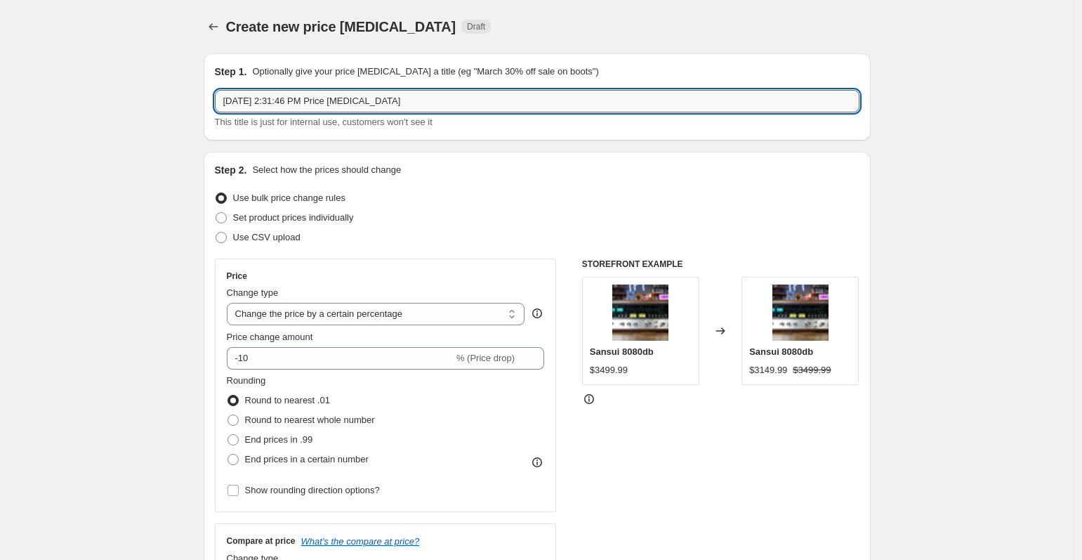
drag, startPoint x: 430, startPoint y: 103, endPoint x: 231, endPoint y: 88, distance: 199.3
click at [231, 88] on div "Step 1. Optionally give your price [MEDICAL_DATA] a title (eg "March 30% off sa…" at bounding box center [537, 97] width 645 height 65
type input "Advance Paris Promo"
click at [241, 216] on span "Set product prices individually" at bounding box center [293, 217] width 121 height 11
click at [216, 213] on input "Set product prices individually" at bounding box center [216, 212] width 1 height 1
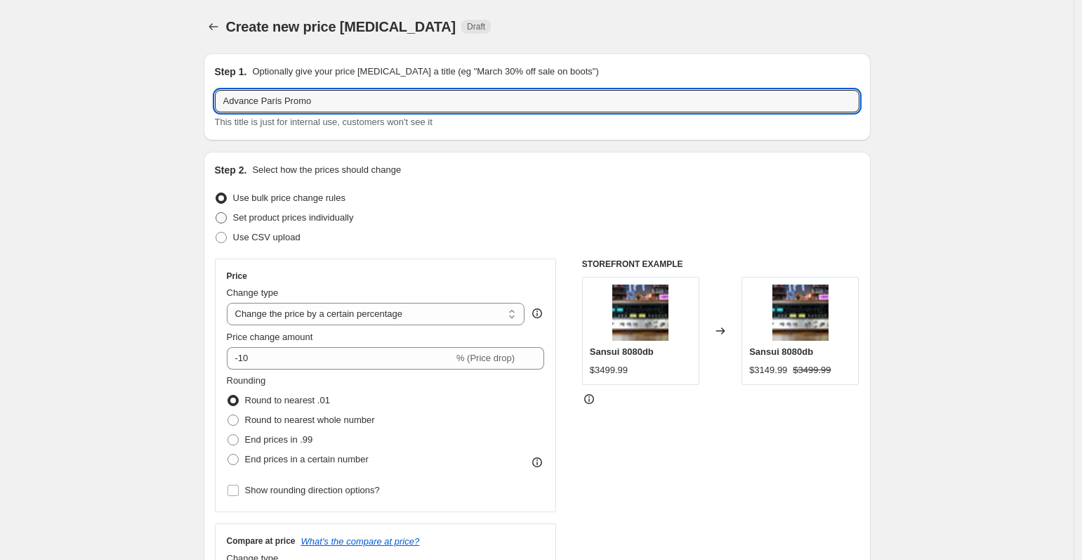
radio input "true"
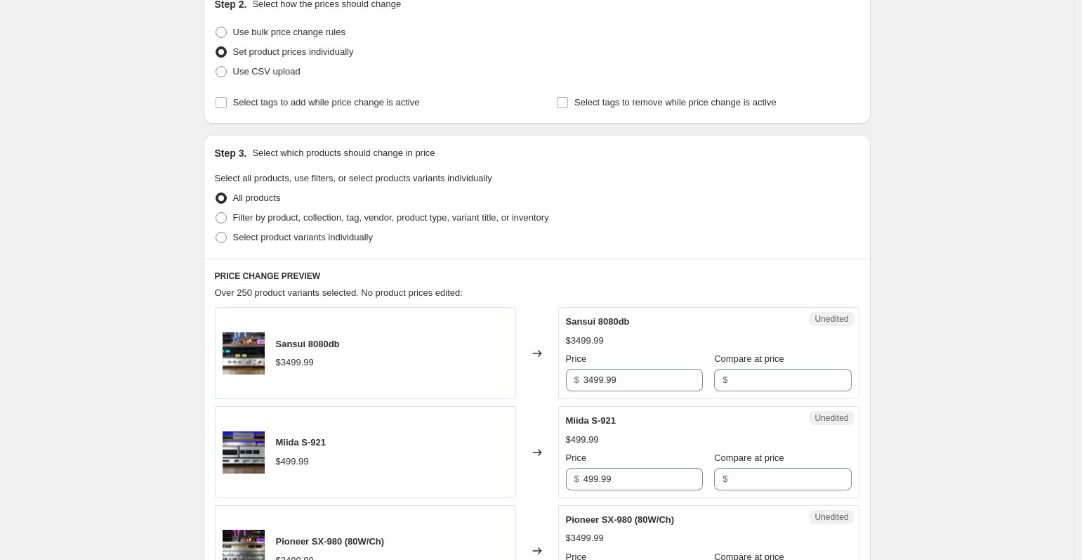
scroll to position [171, 0]
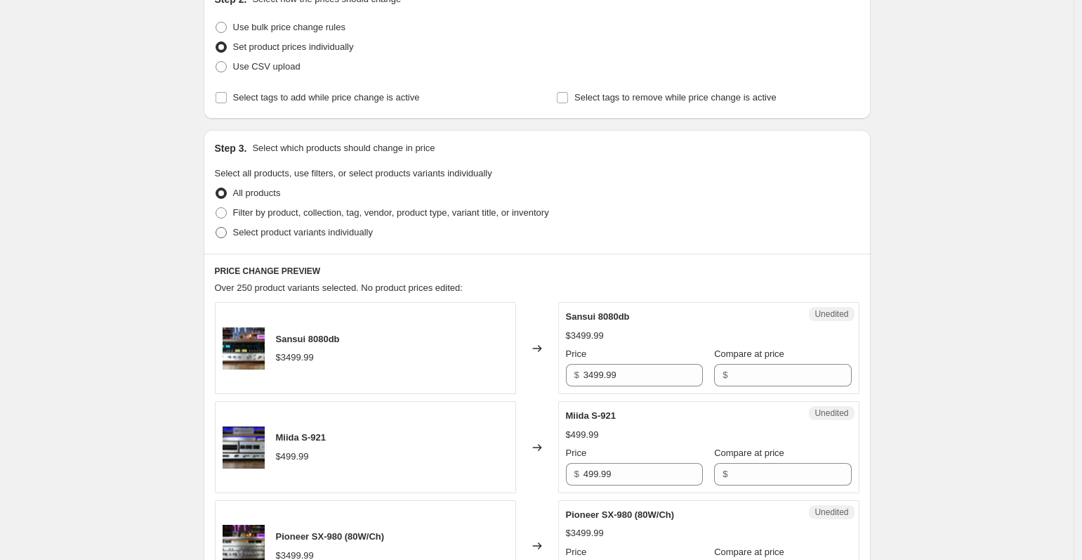
click at [239, 231] on span "Select product variants individually" at bounding box center [303, 232] width 140 height 11
click at [216, 228] on input "Select product variants individually" at bounding box center [216, 227] width 1 height 1
radio input "true"
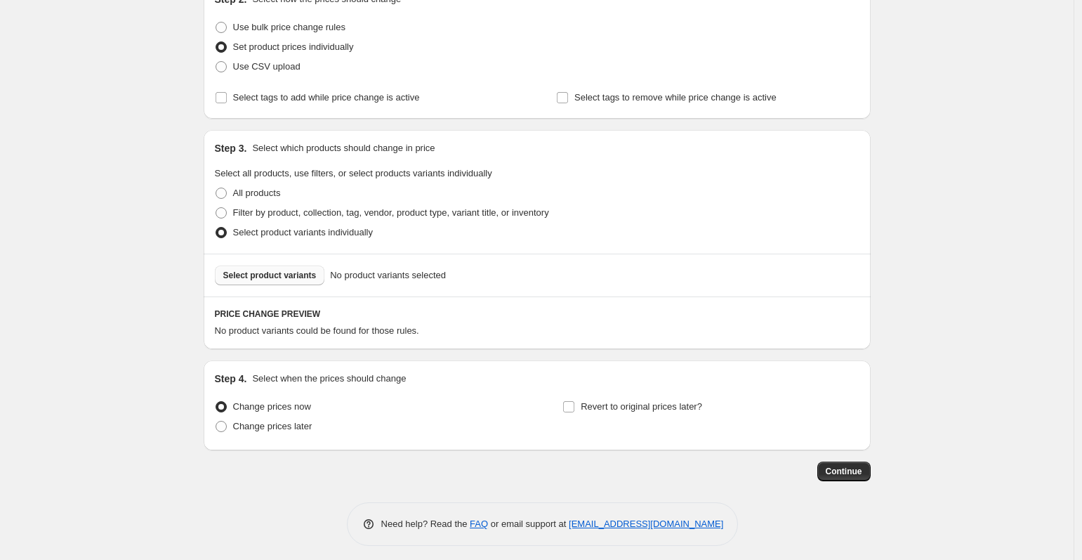
click at [268, 276] on span "Select product variants" at bounding box center [269, 275] width 93 height 11
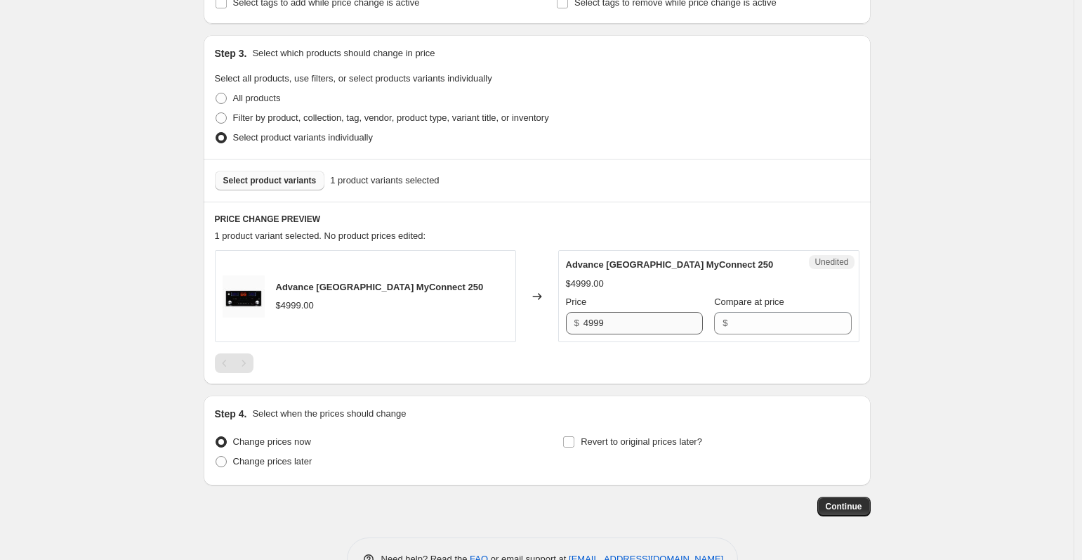
scroll to position [277, 0]
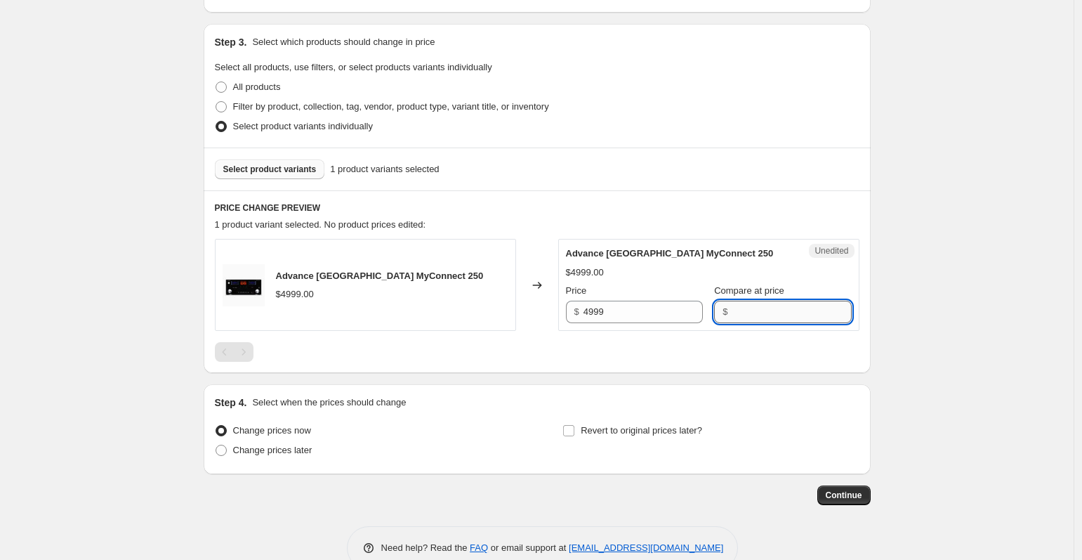
click at [739, 312] on input "Compare at price" at bounding box center [791, 312] width 119 height 22
type input "4999"
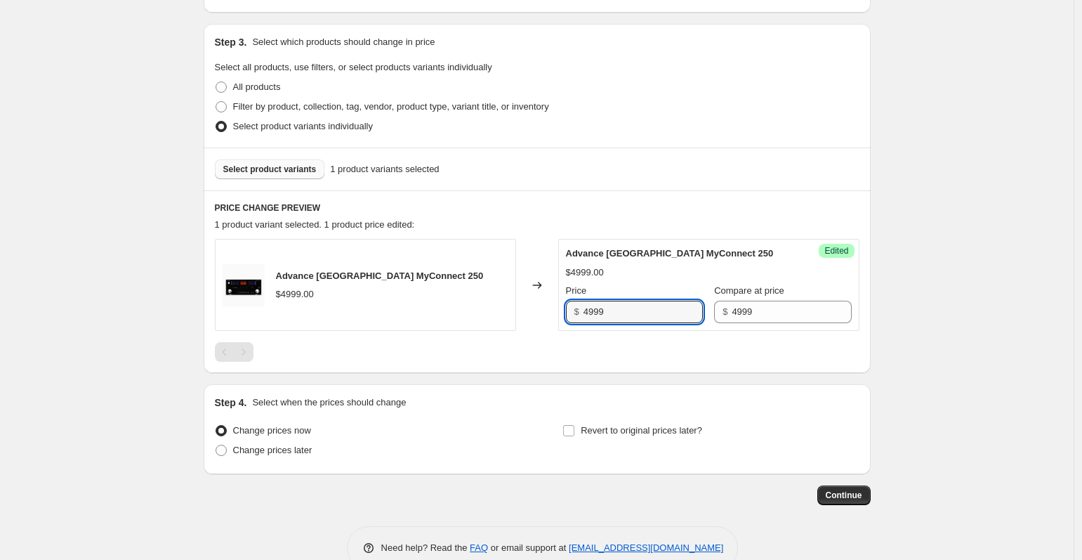
drag, startPoint x: 657, startPoint y: 308, endPoint x: 549, endPoint y: 298, distance: 107.9
click at [549, 298] on div "Advance Paris MyConnect 250 $4999.00 Changed to Success Edited Advance Paris My…" at bounding box center [537, 285] width 645 height 92
type input "4499"
click at [971, 284] on div "Create new price change job. This page is ready Create new price change job Dra…" at bounding box center [537, 156] width 1074 height 867
click at [306, 167] on span "Select product variants" at bounding box center [269, 169] width 93 height 11
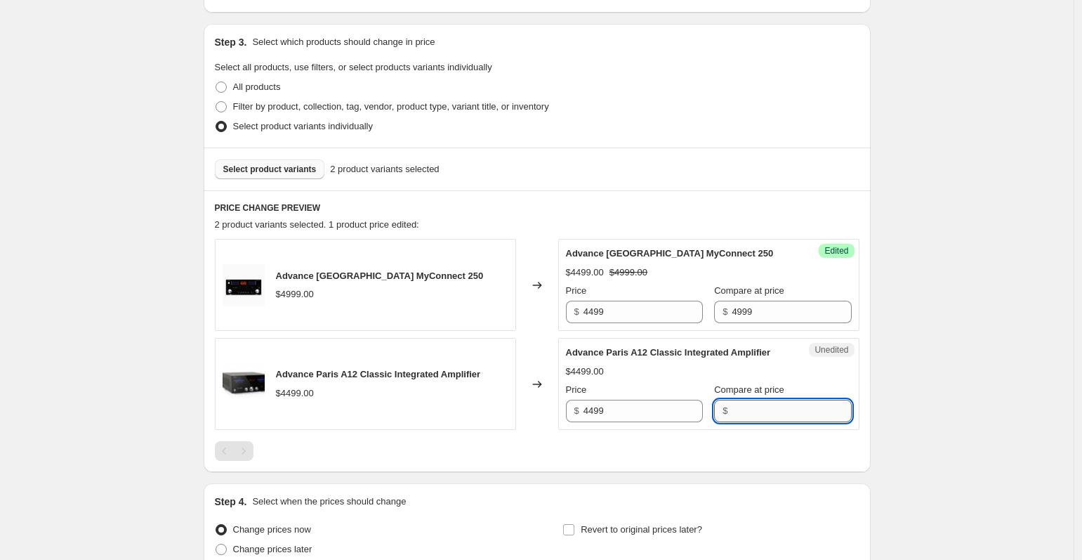
click at [786, 421] on input "Compare at price" at bounding box center [791, 411] width 119 height 22
type input "4499"
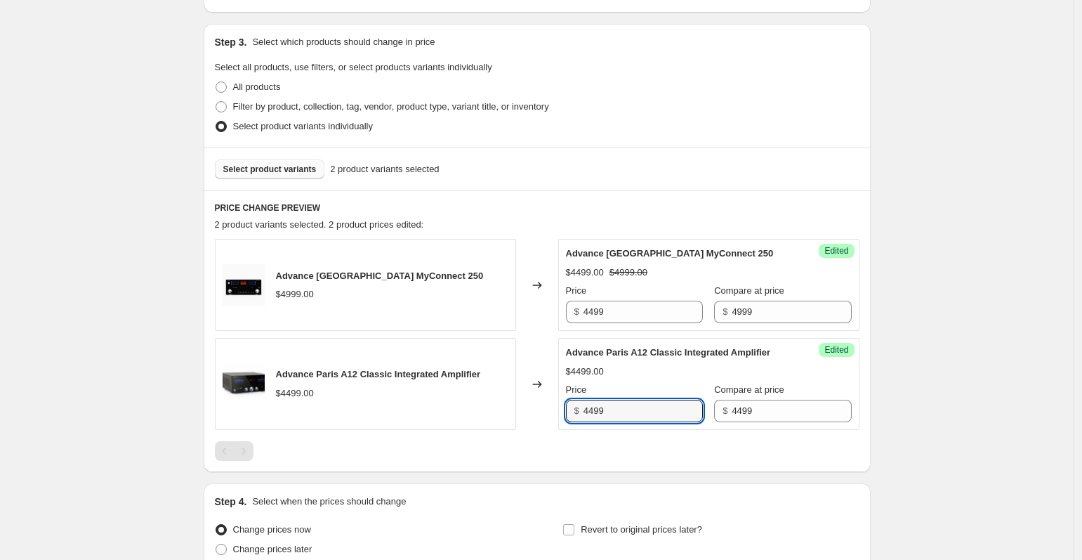
drag, startPoint x: 652, startPoint y: 434, endPoint x: 591, endPoint y: 412, distance: 64.4
click at [591, 412] on div "Price $ 4499" at bounding box center [634, 402] width 137 height 39
type input "3999"
click at [697, 378] on div "$3999.00 $4499.00" at bounding box center [709, 371] width 286 height 14
click at [930, 426] on div "Create new price change job. This page is ready Create new price change job Dra…" at bounding box center [537, 206] width 1074 height 966
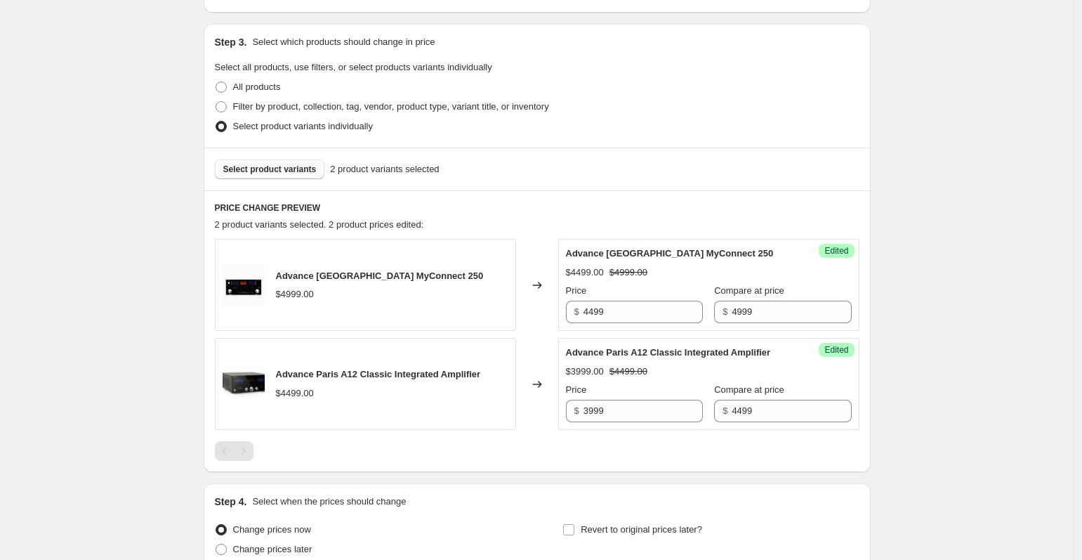
click at [281, 173] on span "Select product variants" at bounding box center [269, 169] width 93 height 11
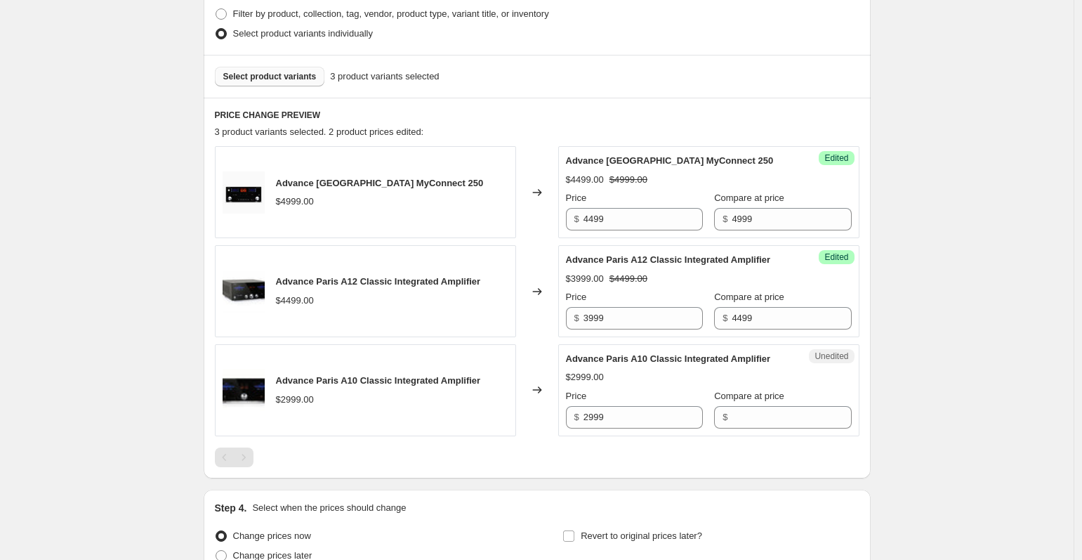
scroll to position [381, 0]
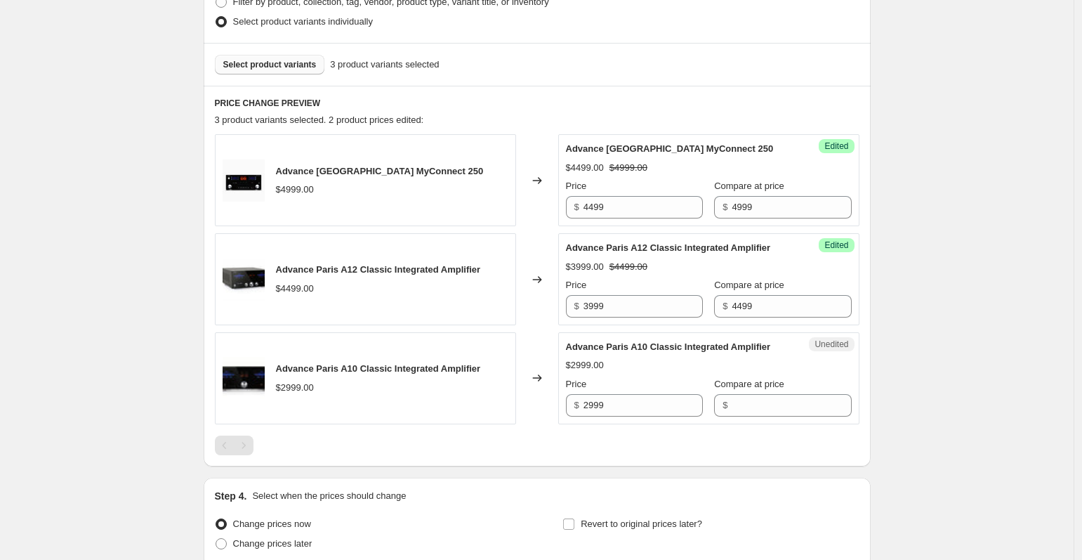
click at [719, 416] on div "$" at bounding box center [782, 405] width 137 height 22
type input "2999"
drag, startPoint x: 635, startPoint y: 432, endPoint x: 579, endPoint y: 431, distance: 55.5
click at [579, 416] on div "$ 2999" at bounding box center [634, 405] width 137 height 22
type input "2499"
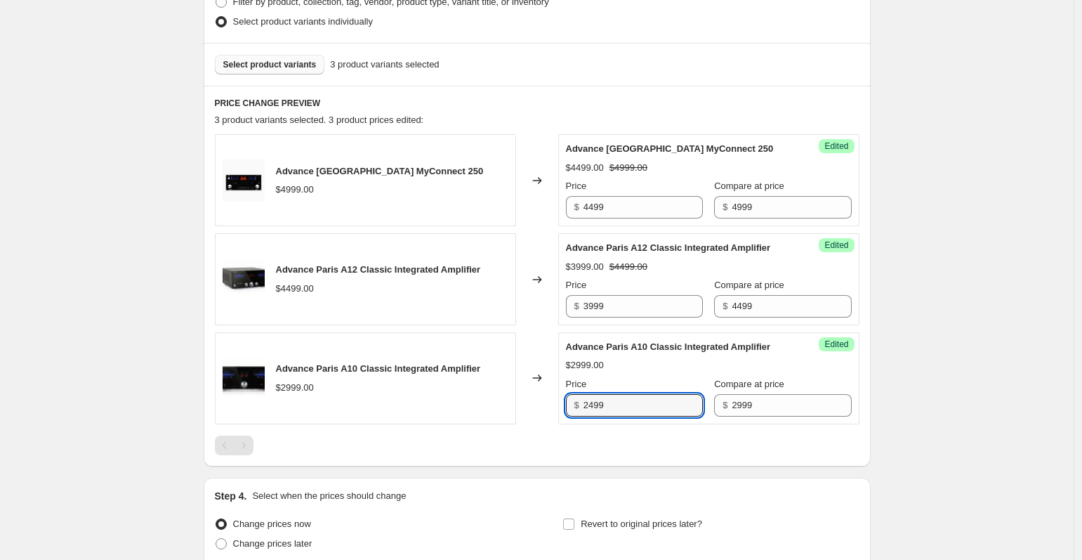
click at [908, 329] on div "Create new price change job. This page is ready Create new price change job Dra…" at bounding box center [537, 151] width 1074 height 1065
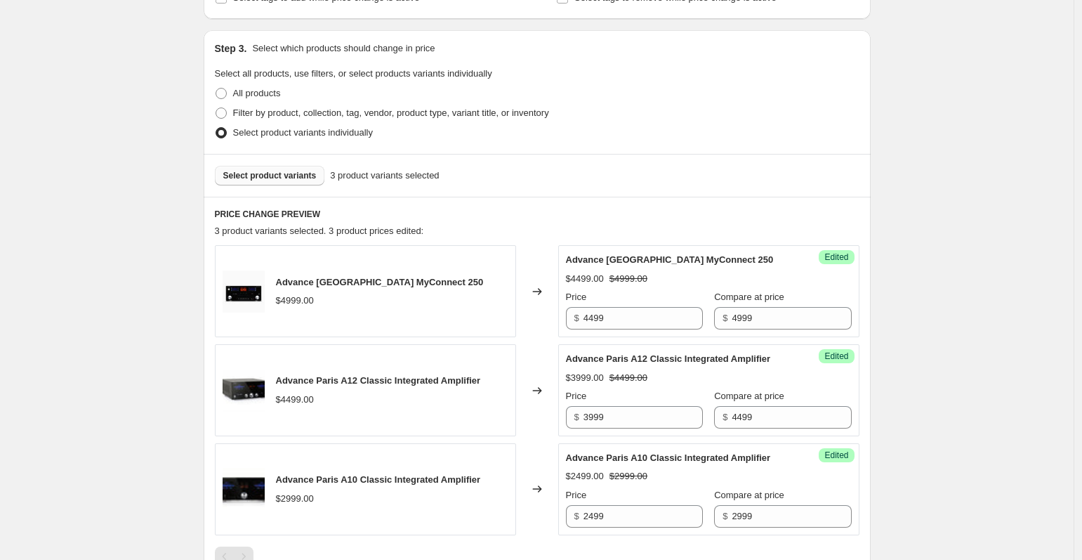
scroll to position [256, 0]
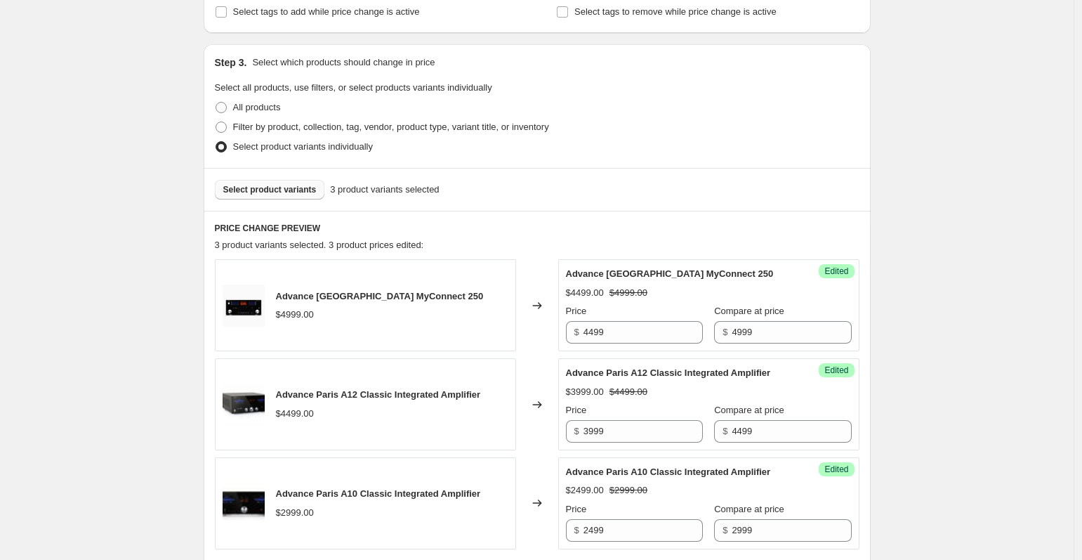
click at [290, 187] on span "Select product variants" at bounding box center [269, 189] width 93 height 11
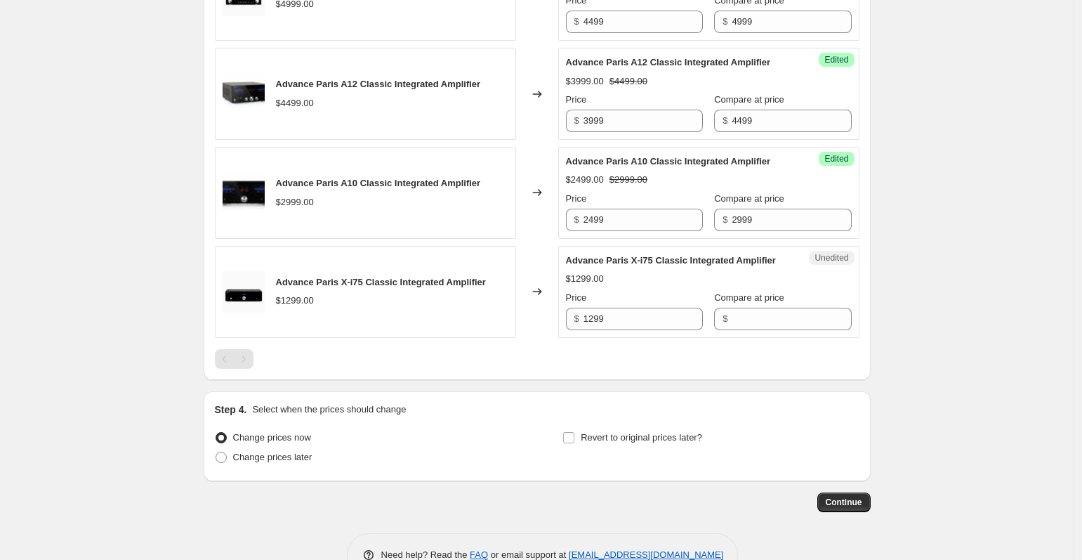
scroll to position [646, 0]
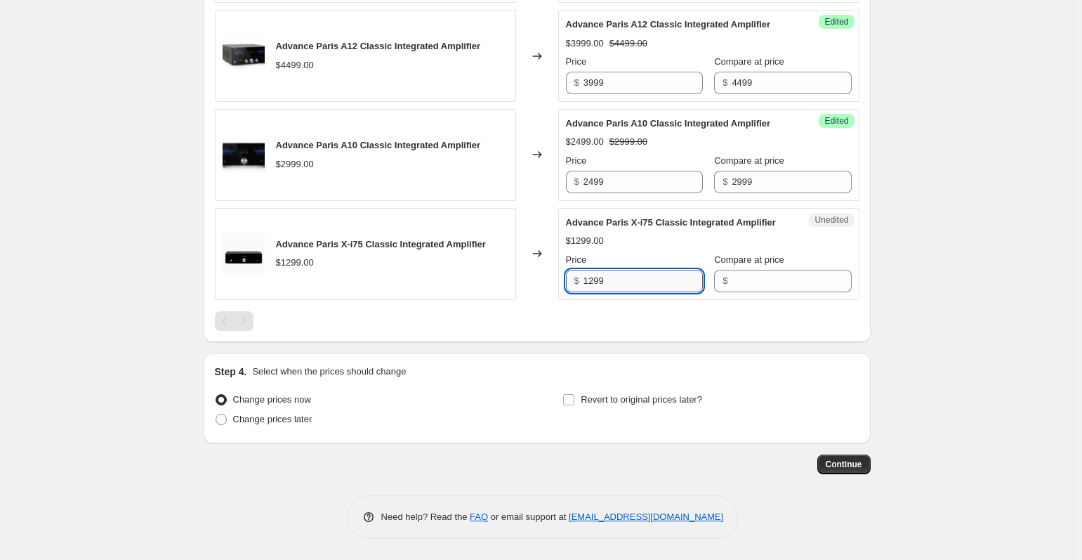
click at [643, 281] on input "1299" at bounding box center [643, 281] width 119 height 22
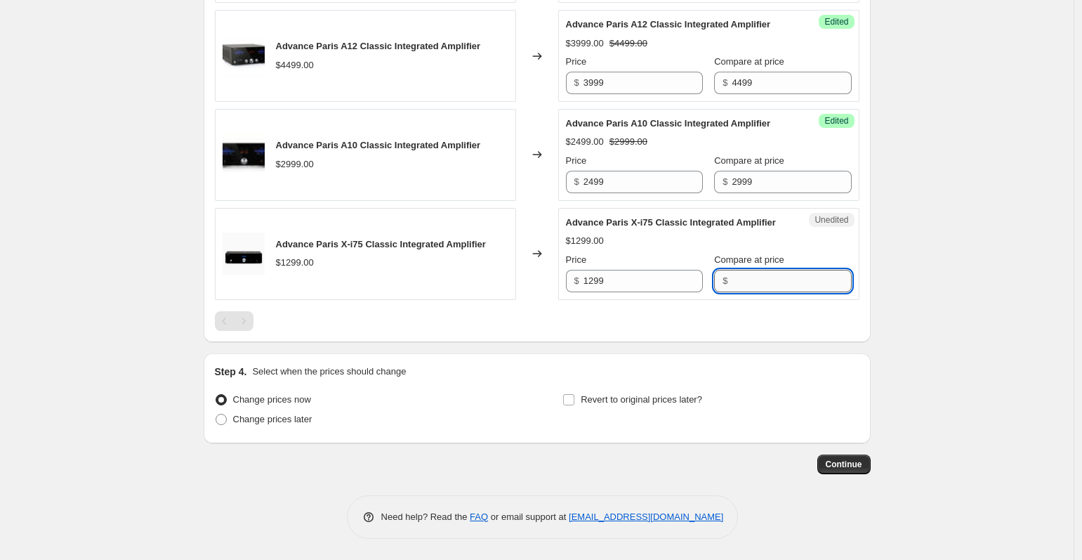
click at [742, 287] on input "Compare at price" at bounding box center [791, 281] width 119 height 22
type input "1299"
click at [652, 281] on input "1299" at bounding box center [643, 281] width 119 height 22
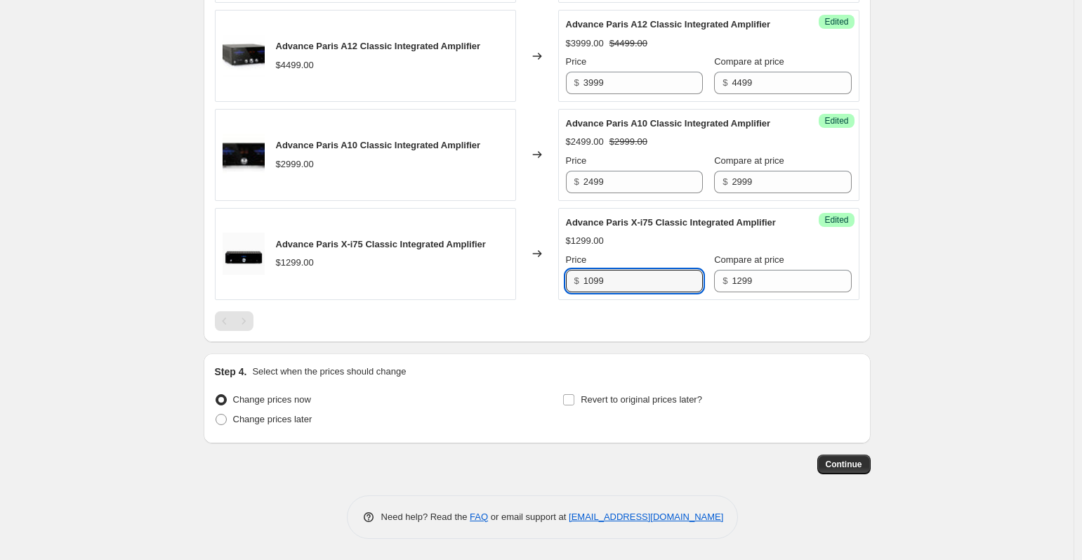
type input "1099"
click at [593, 399] on span "Revert to original prices later?" at bounding box center [641, 399] width 121 height 11
click at [574, 399] on input "Revert to original prices later?" at bounding box center [568, 399] width 11 height 11
checkbox input "true"
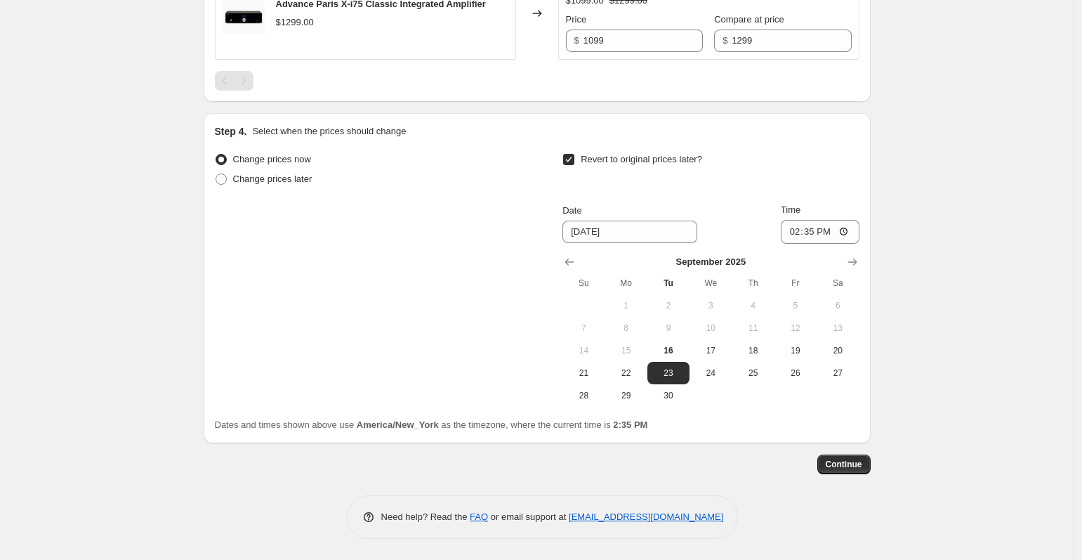
scroll to position [886, 0]
click at [679, 397] on span "30" at bounding box center [668, 395] width 31 height 11
type input "9/30/2025"
click at [848, 465] on span "Continue" at bounding box center [844, 464] width 37 height 11
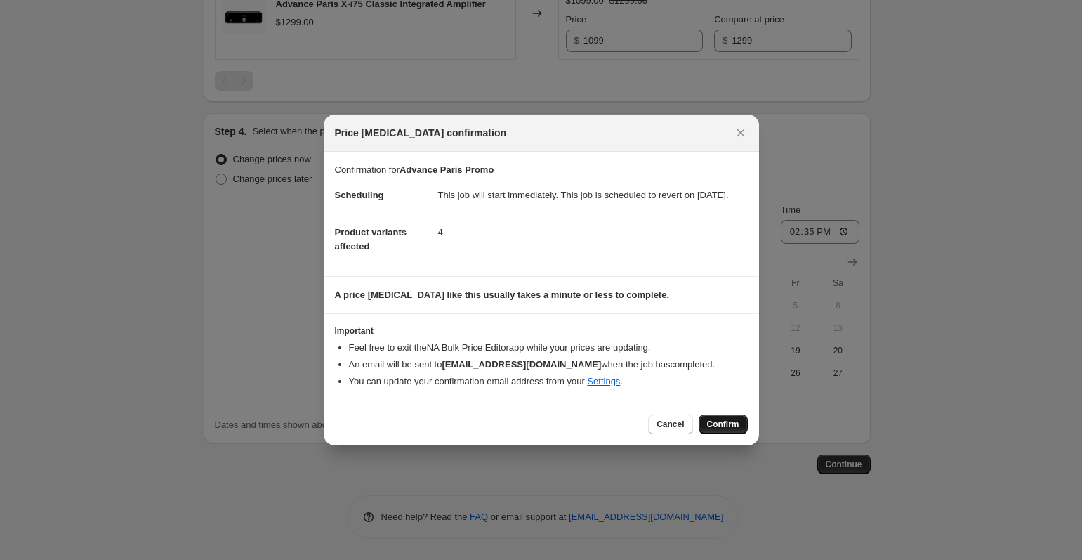
click at [723, 430] on span "Confirm" at bounding box center [723, 424] width 32 height 11
